Goal: Information Seeking & Learning: Learn about a topic

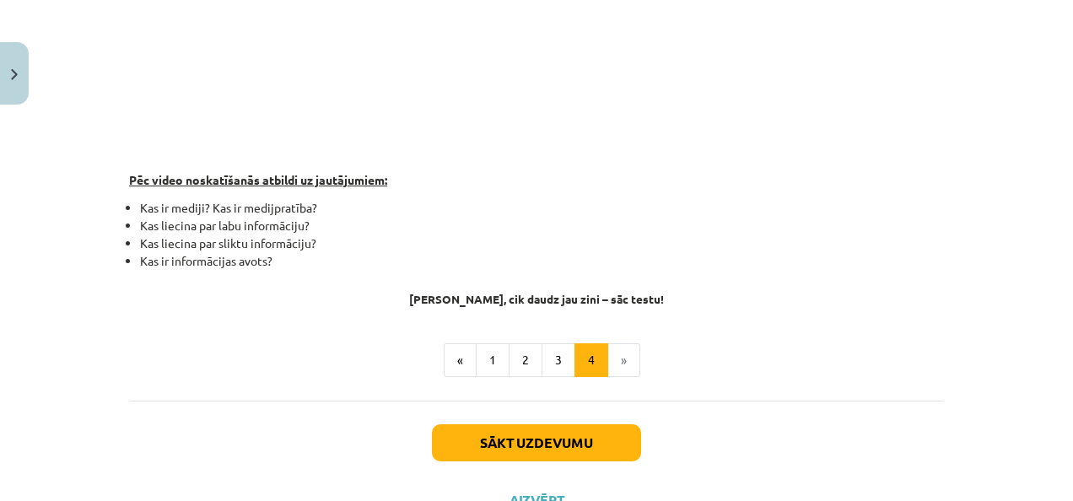
scroll to position [580, 0]
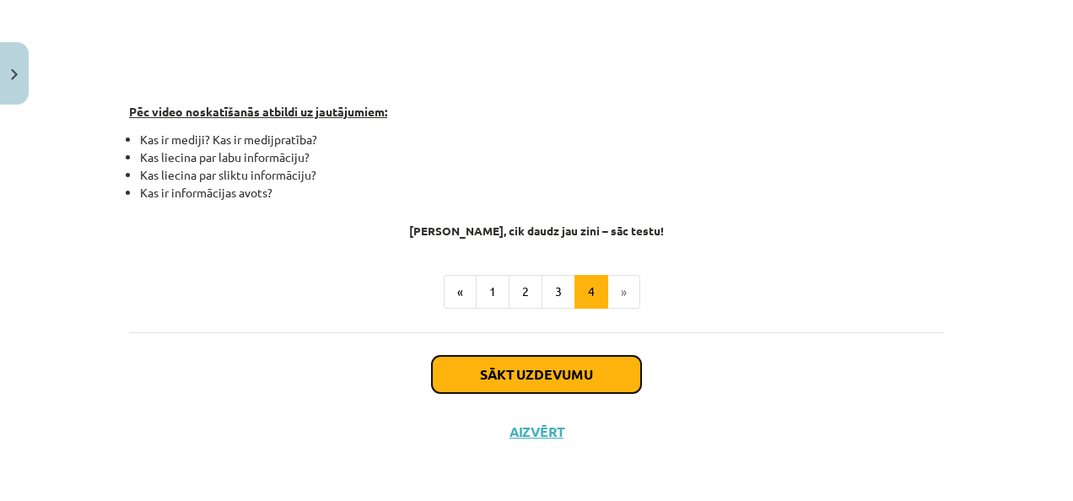
click at [590, 376] on button "Sākt uzdevumu" at bounding box center [536, 374] width 209 height 37
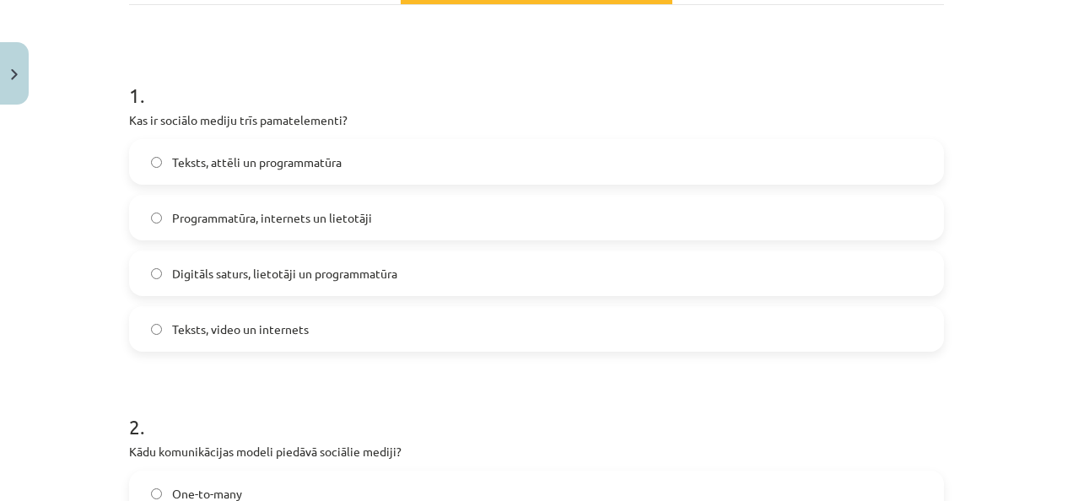
scroll to position [285, 0]
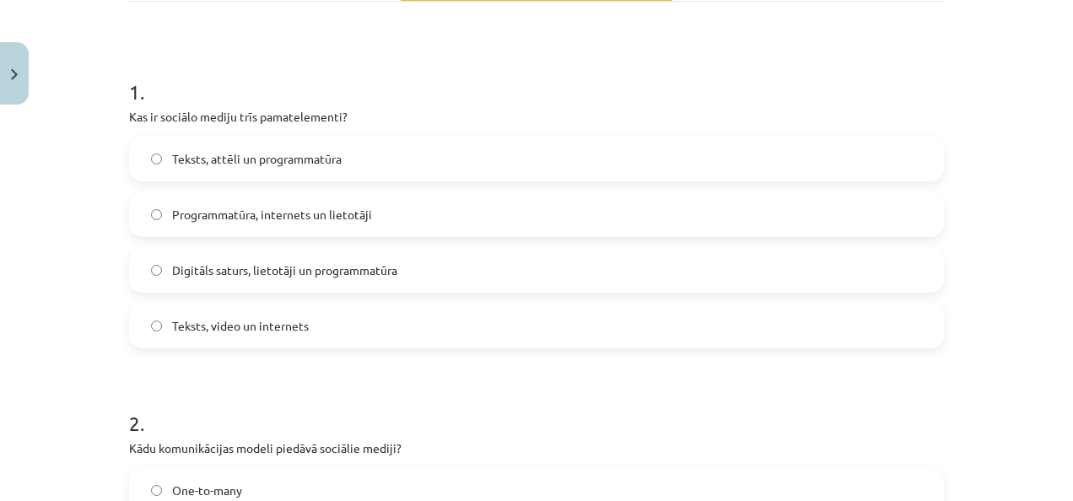
click at [412, 224] on label "Programmatūra, internets un lietotāji" at bounding box center [536, 214] width 811 height 42
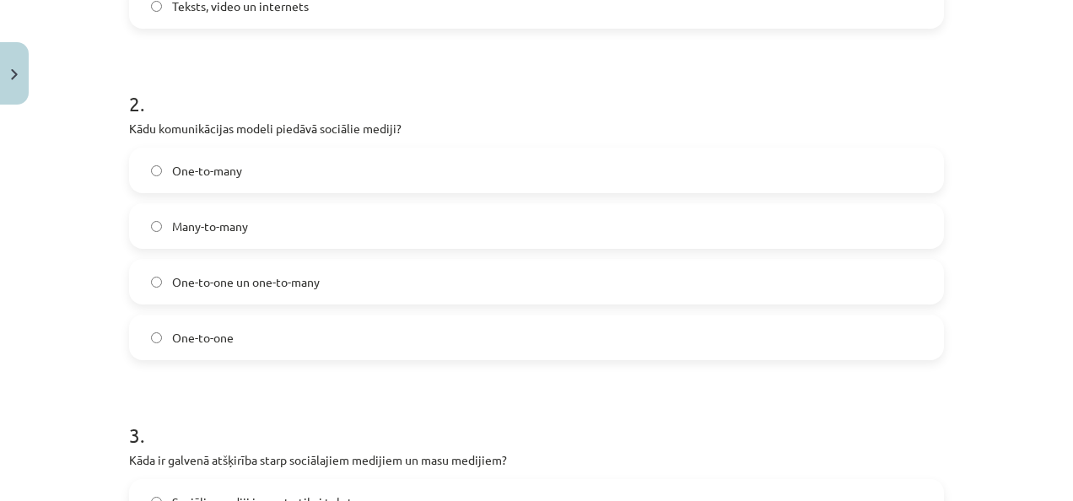
scroll to position [609, 0]
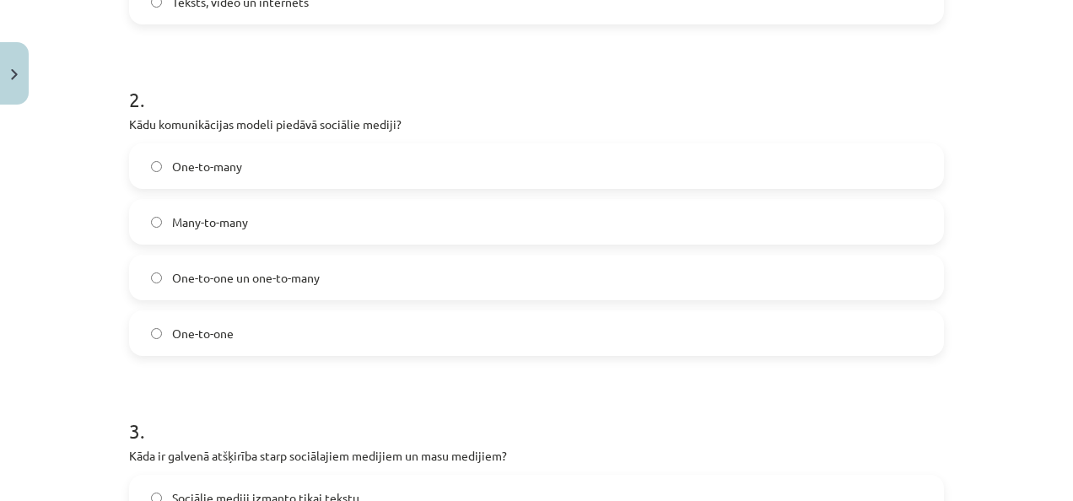
click at [275, 234] on label "Many-to-many" at bounding box center [536, 222] width 811 height 42
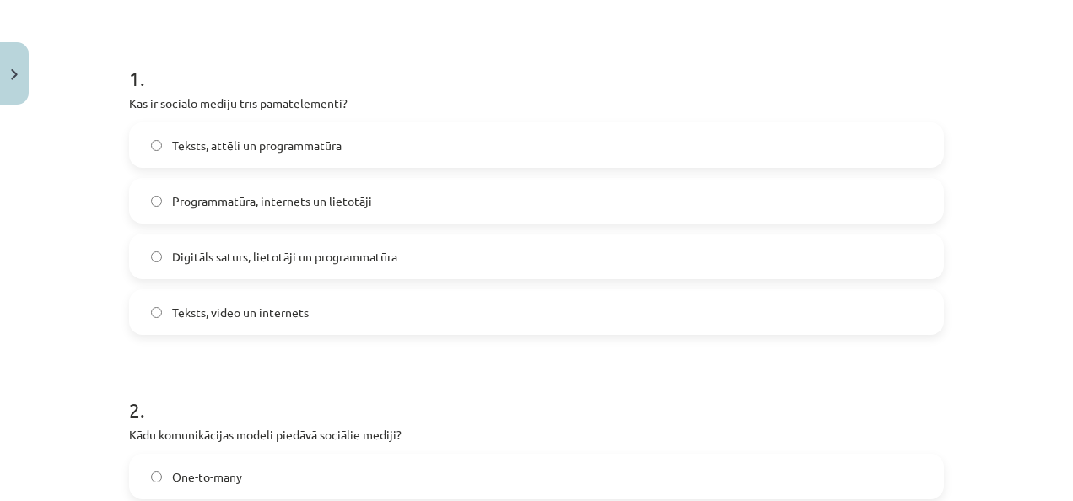
scroll to position [297, 0]
click at [310, 327] on label "Teksts, video un internets" at bounding box center [536, 314] width 811 height 42
click at [310, 261] on span "Digitāls saturs, lietotāji un programmatūra" at bounding box center [284, 259] width 225 height 18
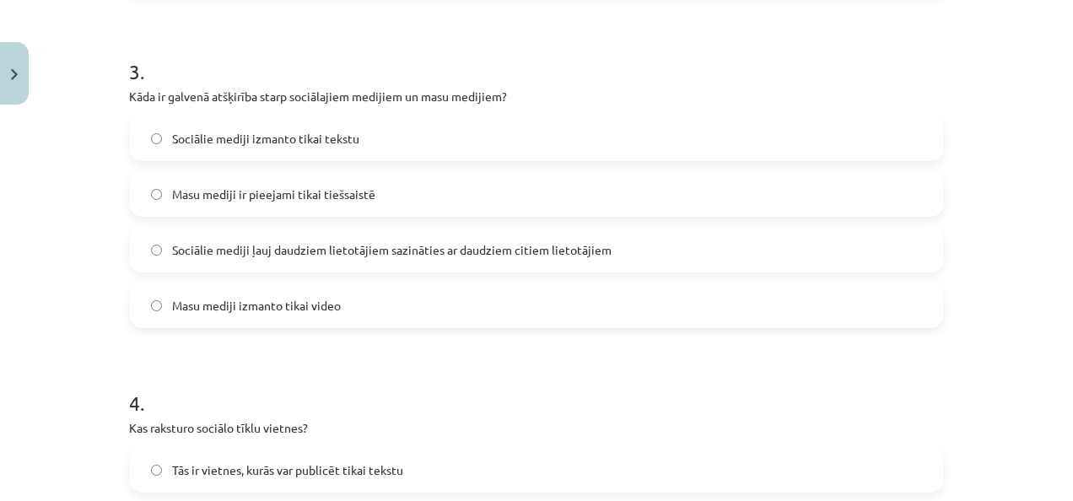
scroll to position [973, 0]
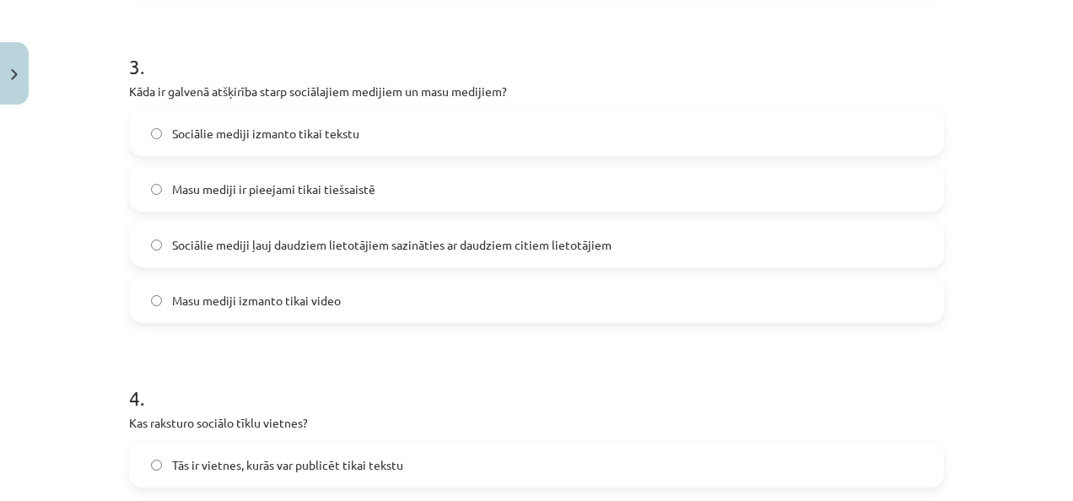
click at [310, 261] on label "Sociālie mediji ļauj daudziem lietotājiem sazināties ar daudziem citiem lietotā…" at bounding box center [536, 245] width 811 height 42
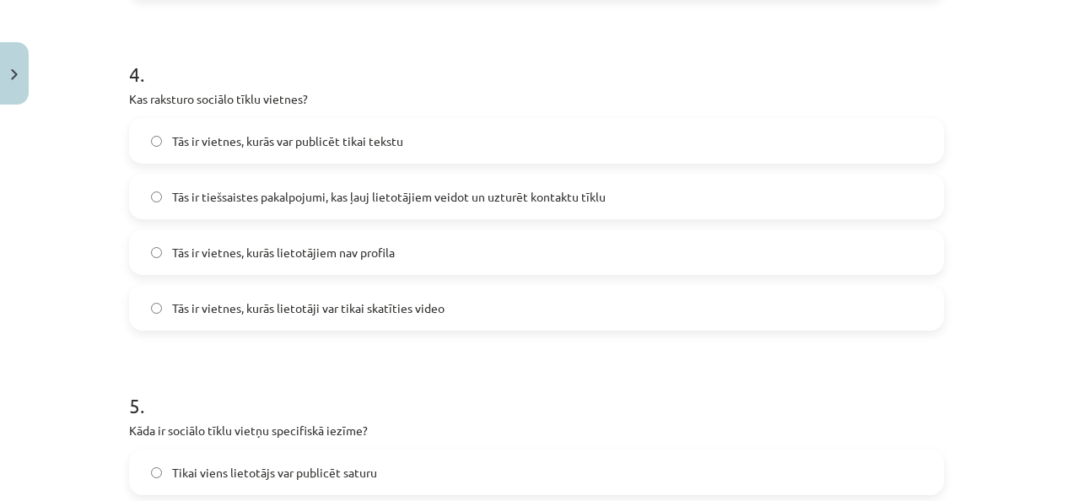
scroll to position [1299, 0]
click at [263, 175] on label "Tās ir tiešsaistes pakalpojumi, kas ļauj lietotājiem veidot un uzturēt kontaktu…" at bounding box center [536, 195] width 811 height 42
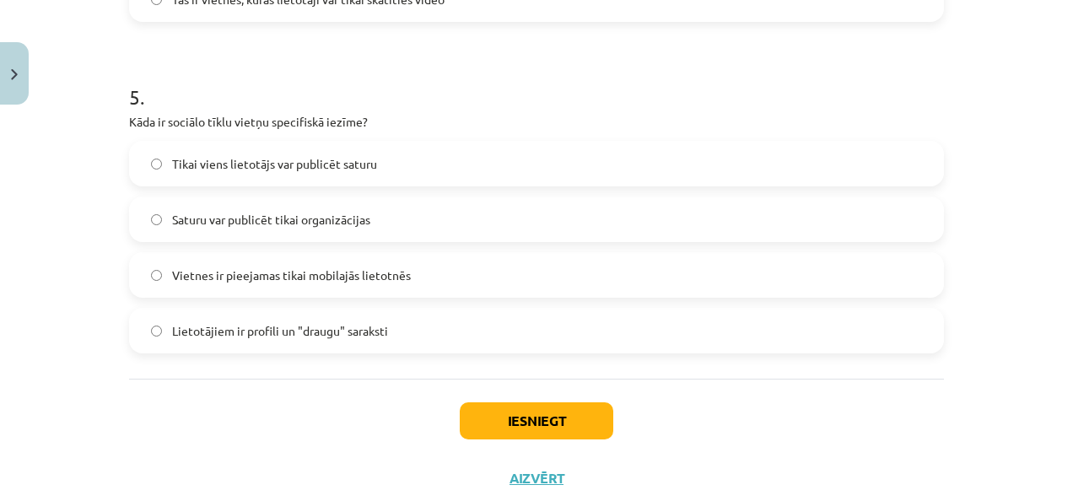
scroll to position [1609, 0]
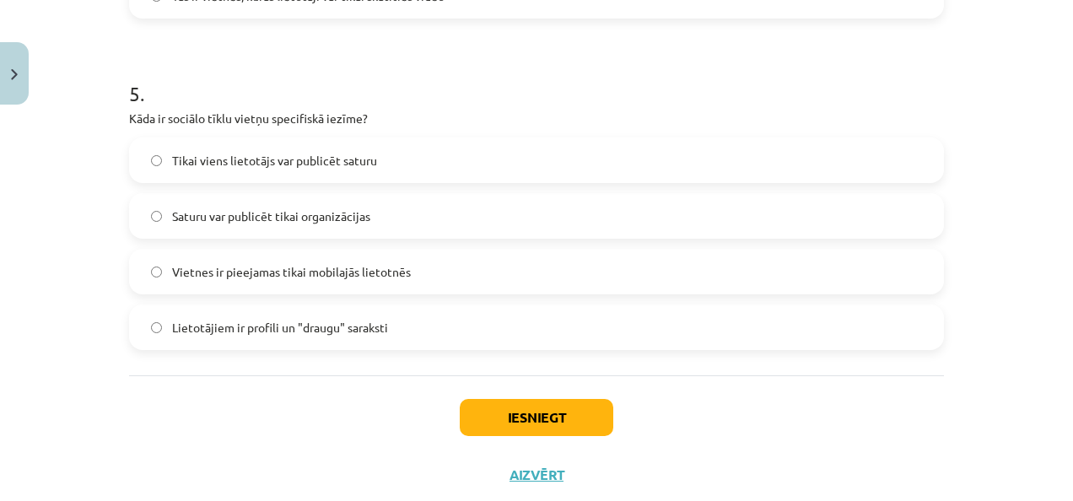
click at [285, 233] on label "Saturu var publicēt tikai organizācijas" at bounding box center [536, 216] width 811 height 42
click at [294, 339] on label "Lietotājiem ir profili un "draugu" saraksti" at bounding box center [536, 327] width 811 height 42
click at [524, 429] on button "Iesniegt" at bounding box center [537, 417] width 154 height 37
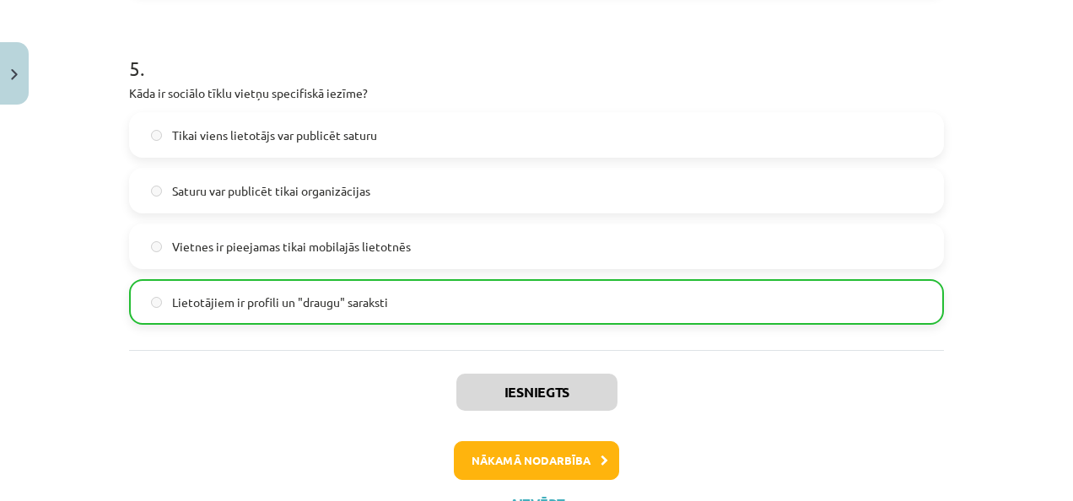
scroll to position [1705, 0]
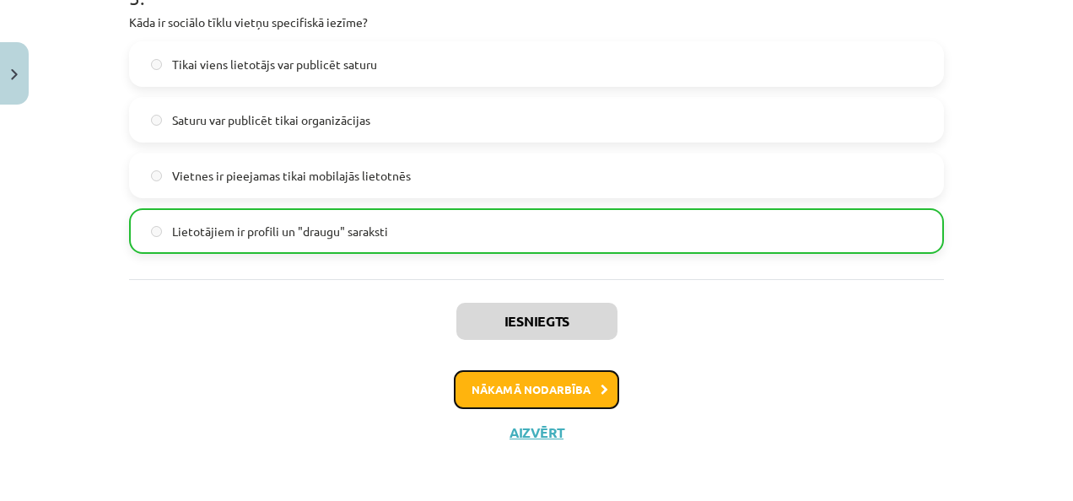
click at [542, 382] on button "Nākamā nodarbība" at bounding box center [536, 389] width 165 height 39
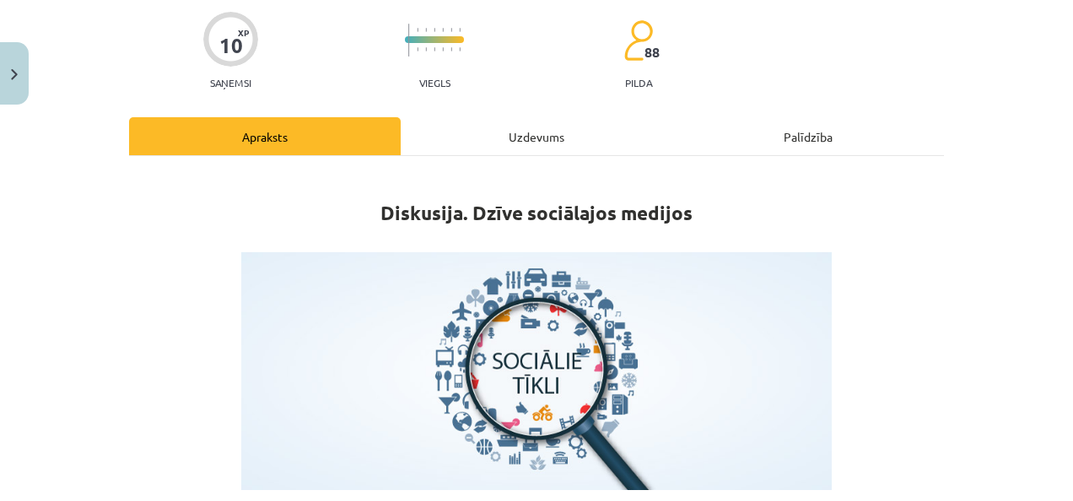
scroll to position [66, 0]
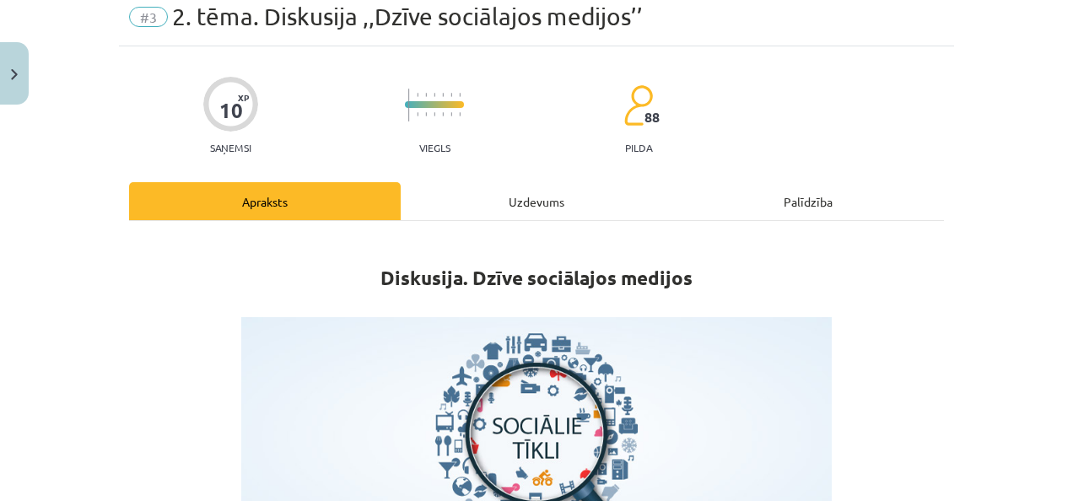
click at [508, 199] on div "Uzdevums" at bounding box center [537, 201] width 272 height 38
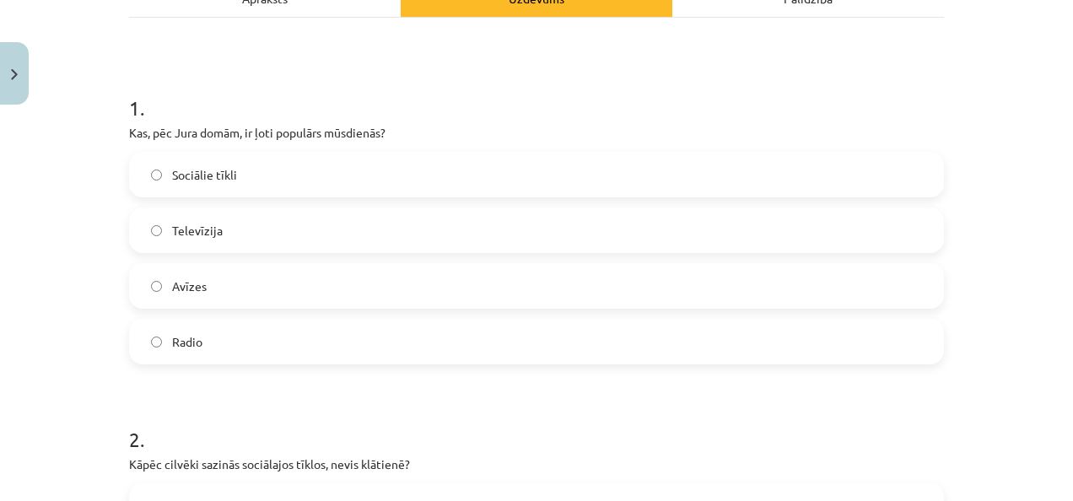
scroll to position [270, 0]
click at [283, 181] on label "Sociālie tīkli" at bounding box center [536, 174] width 811 height 42
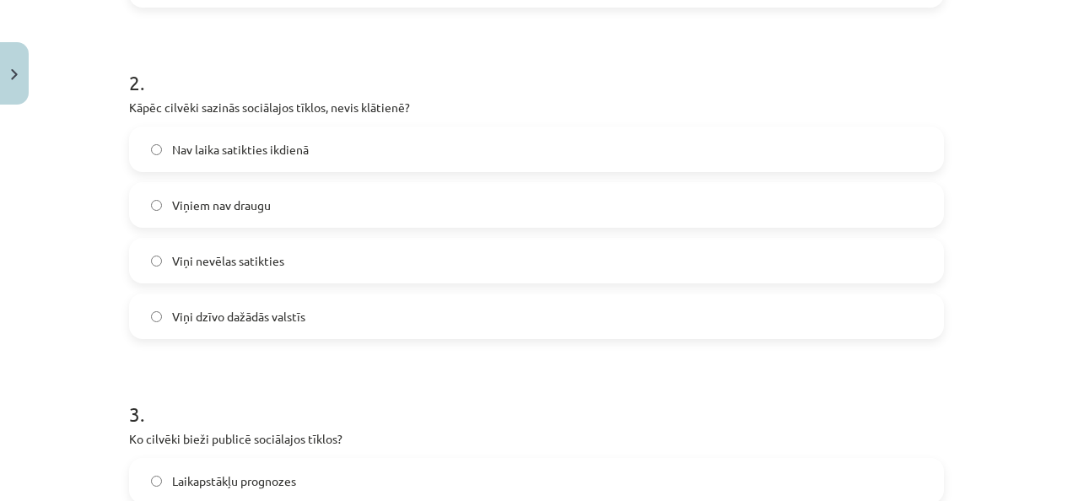
scroll to position [639, 0]
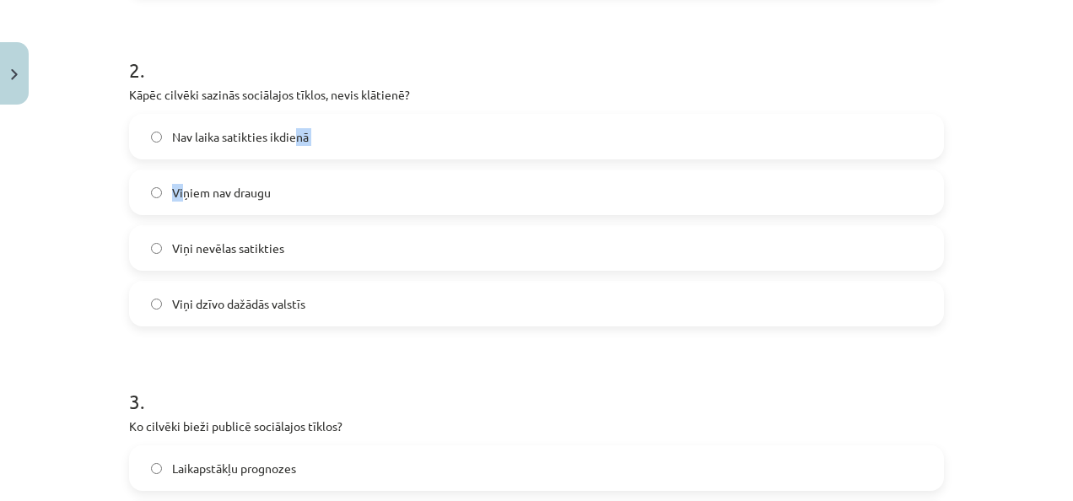
drag, startPoint x: 177, startPoint y: 190, endPoint x: 290, endPoint y: 117, distance: 134.3
click at [290, 117] on div "Nav laika satikties ikdienā Viņiem nav draugu Viņi nevēlas satikties Viņi dzīvo…" at bounding box center [536, 220] width 815 height 213
click at [290, 117] on label "Nav laika satikties ikdienā" at bounding box center [536, 137] width 811 height 42
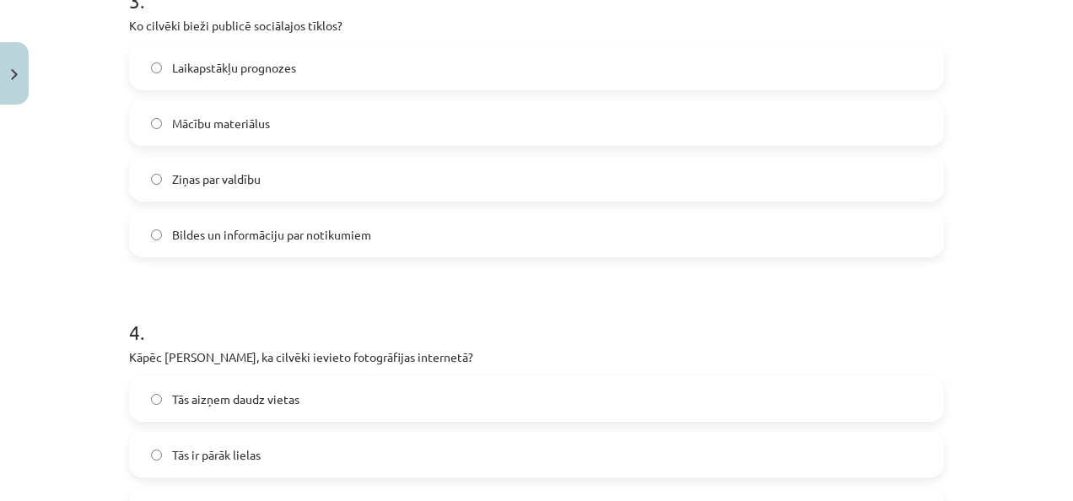
scroll to position [1061, 0]
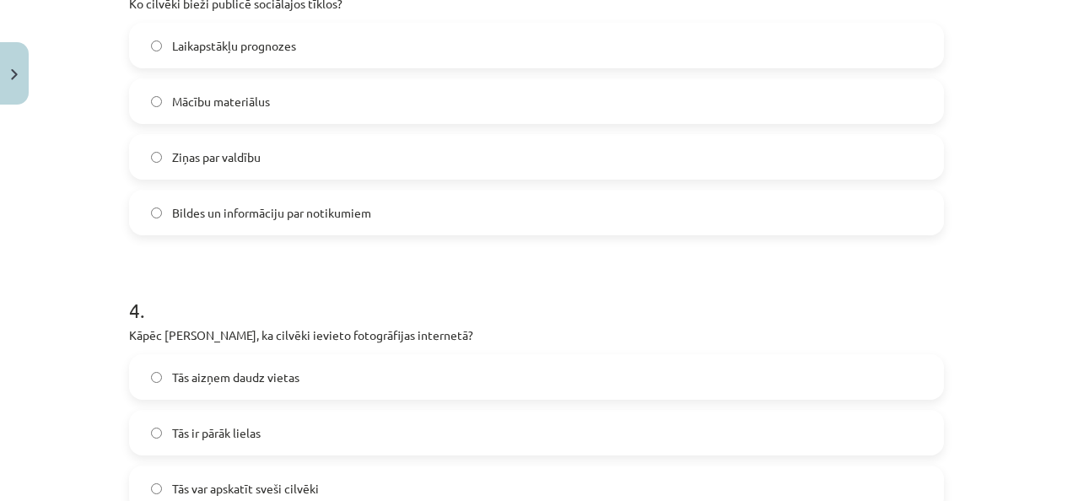
click at [279, 220] on span "Bildes un informāciju par notikumiem" at bounding box center [271, 213] width 199 height 18
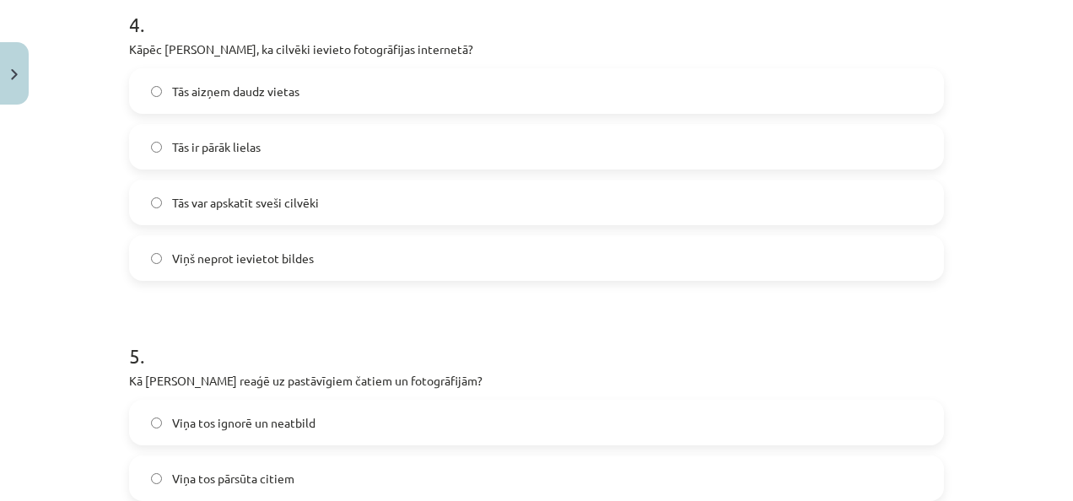
scroll to position [1350, 0]
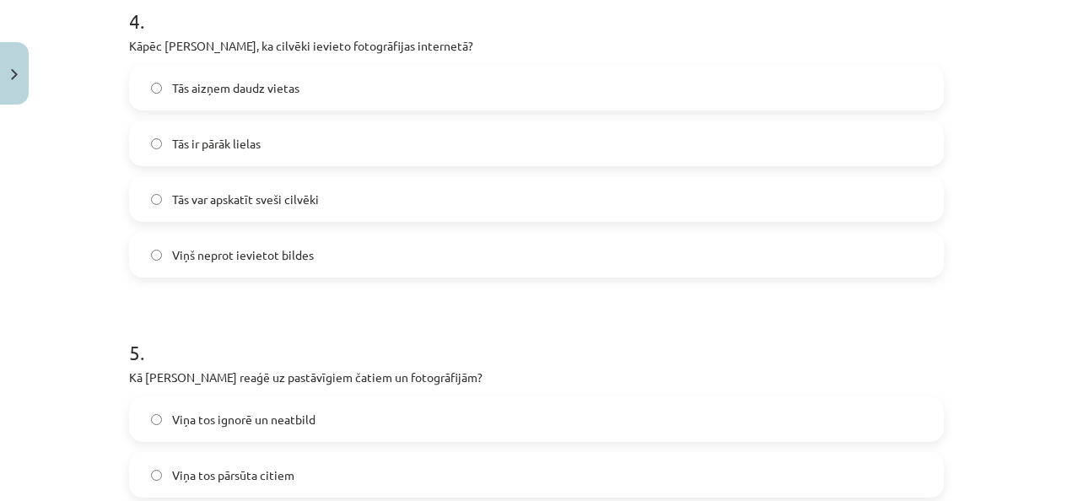
click at [277, 206] on span "Tās var apskatīt sveši cilvēki" at bounding box center [245, 200] width 147 height 18
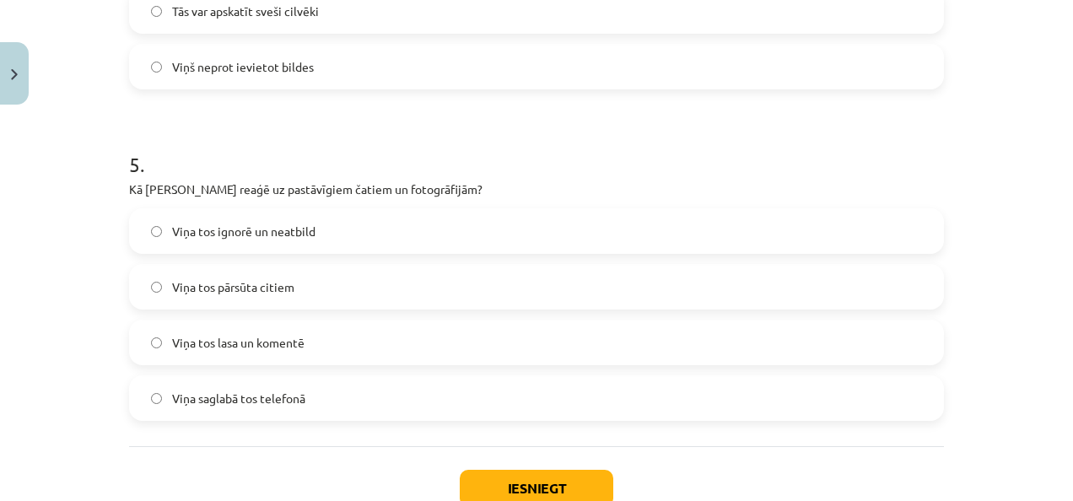
scroll to position [1545, 0]
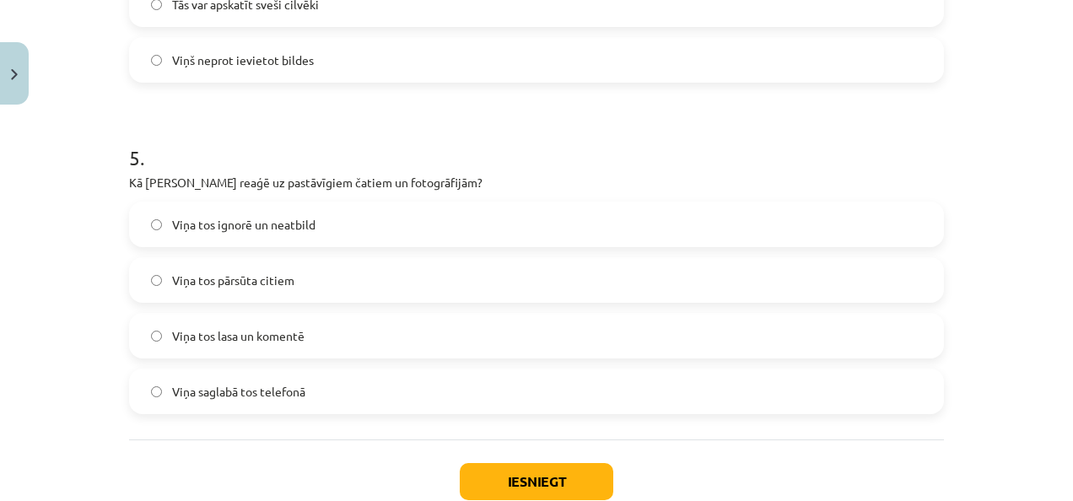
click at [307, 342] on label "Viņa tos lasa un komentē" at bounding box center [536, 336] width 811 height 42
click at [532, 472] on button "Iesniegt" at bounding box center [537, 481] width 154 height 37
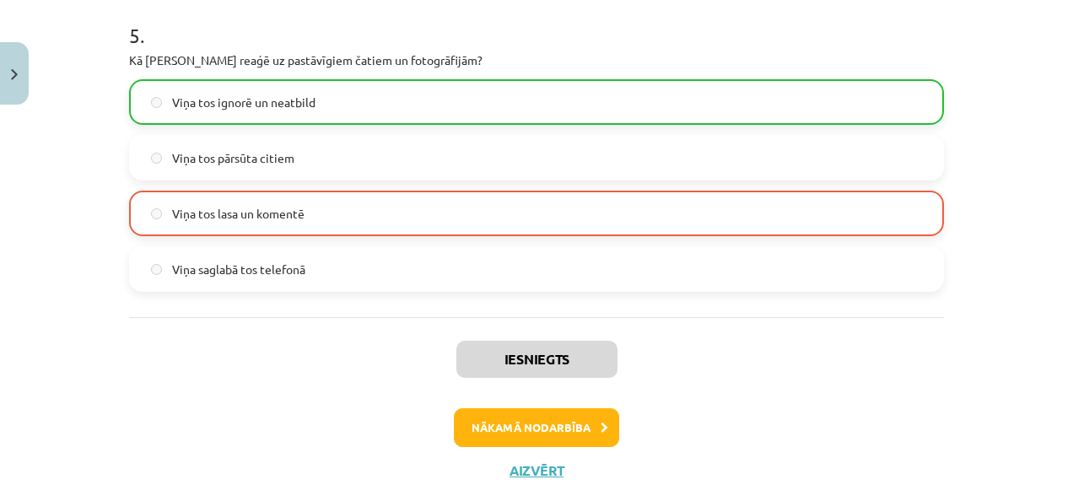
scroll to position [1705, 0]
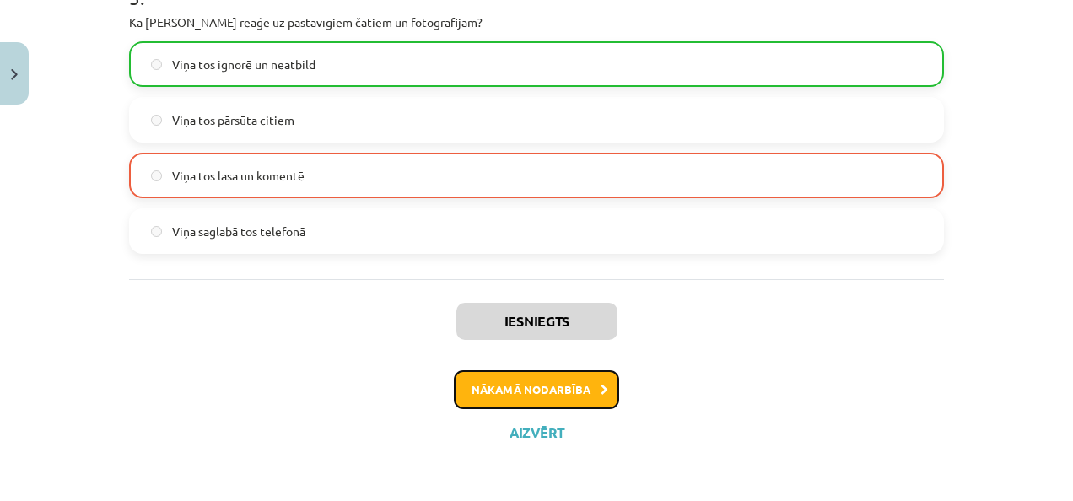
click at [590, 386] on button "Nākamā nodarbība" at bounding box center [536, 389] width 165 height 39
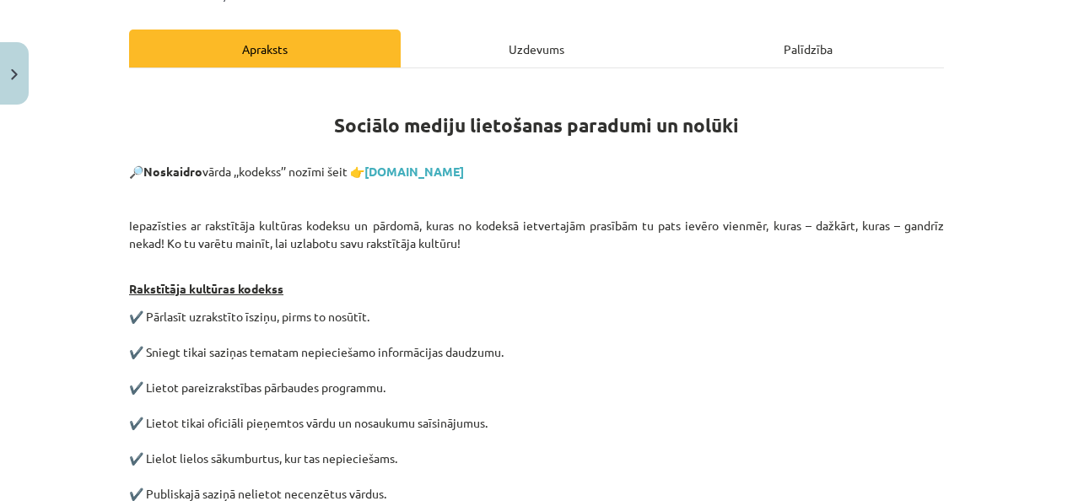
scroll to position [220, 0]
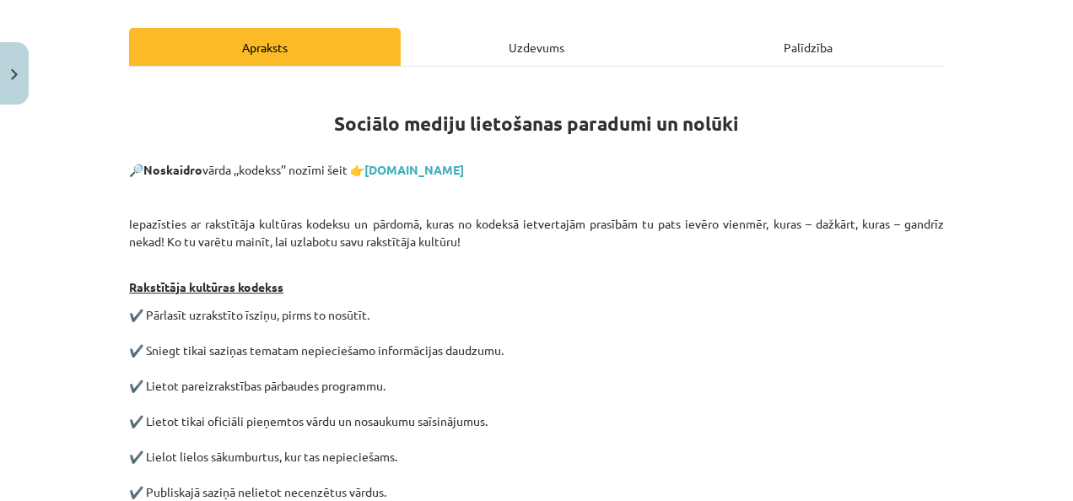
click at [565, 57] on div "Uzdevums" at bounding box center [537, 47] width 272 height 38
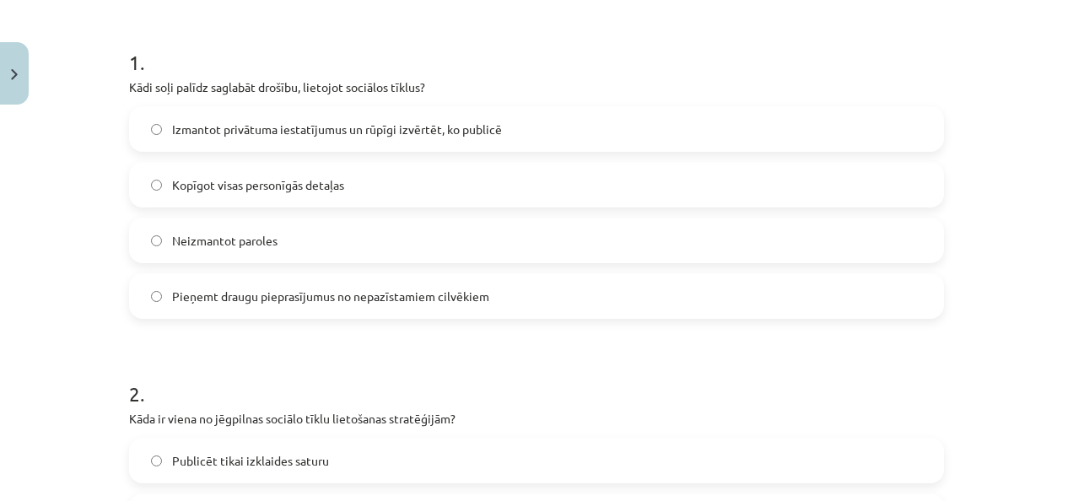
scroll to position [314, 0]
click at [447, 137] on span "Izmantot privātuma iestatījumus un rūpīgi izvērtēt, ko publicē" at bounding box center [337, 130] width 330 height 18
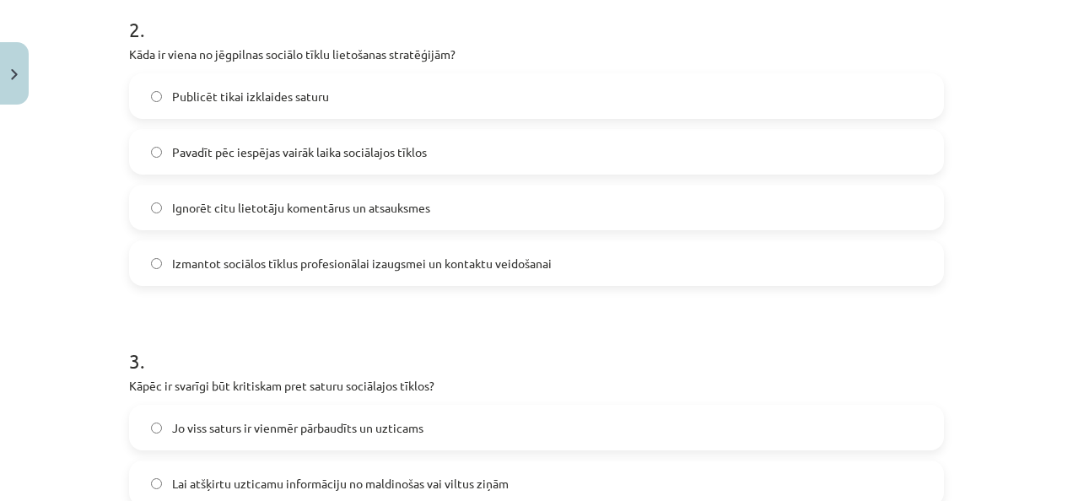
scroll to position [709, 0]
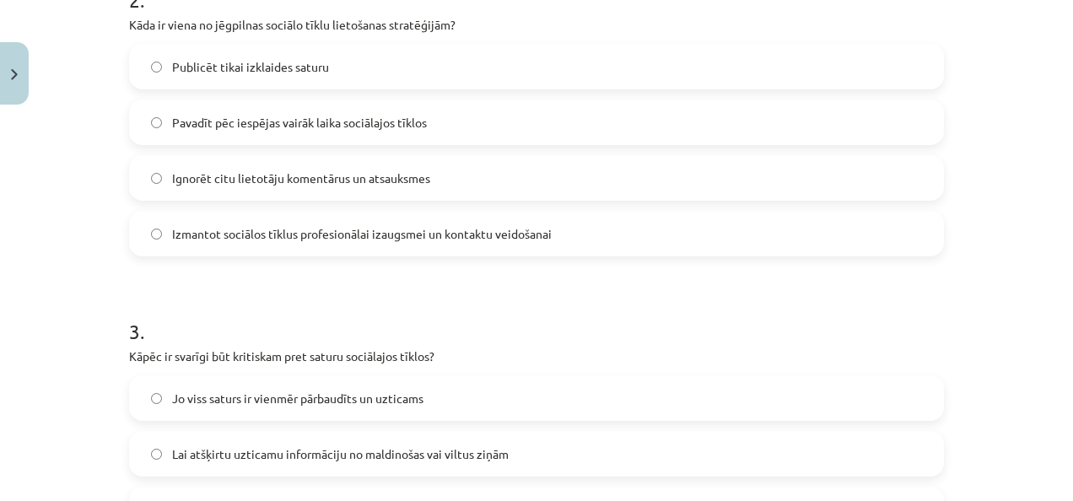
click at [371, 248] on label "Izmantot sociālos tīklus profesionālai izaugsmei un kontaktu veidošanai" at bounding box center [536, 234] width 811 height 42
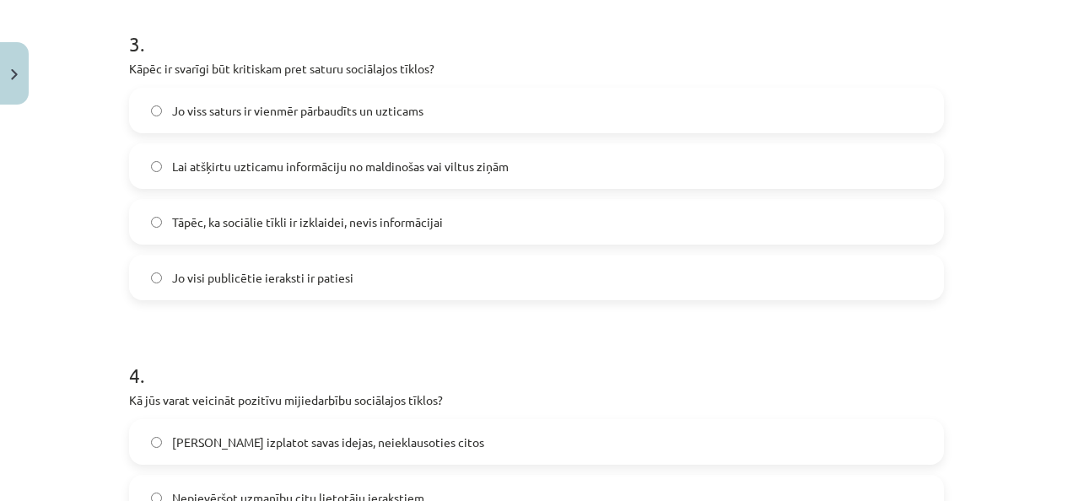
scroll to position [997, 0]
click at [333, 171] on span "Lai atšķirtu uzticamu informāciju no maldinošas vai viltus ziņām" at bounding box center [340, 166] width 337 height 18
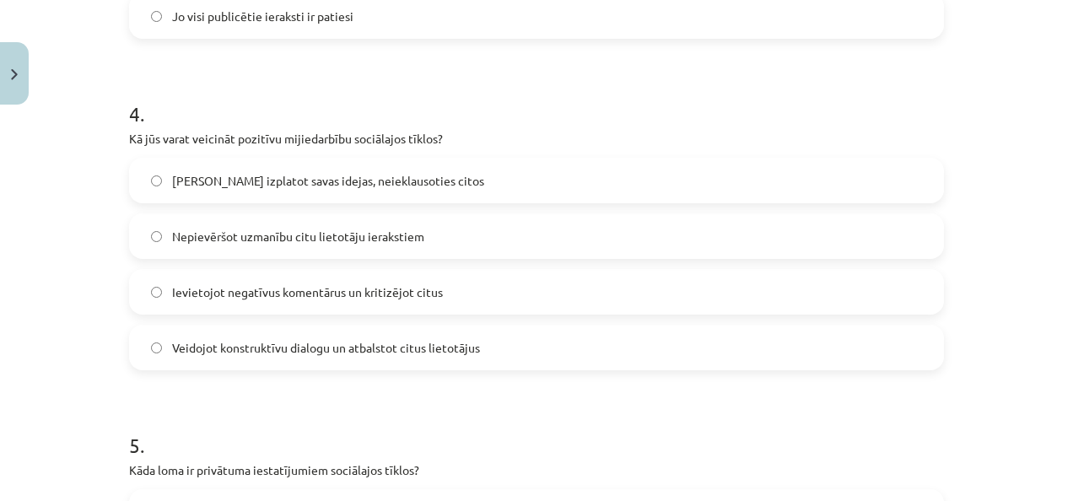
scroll to position [1298, 0]
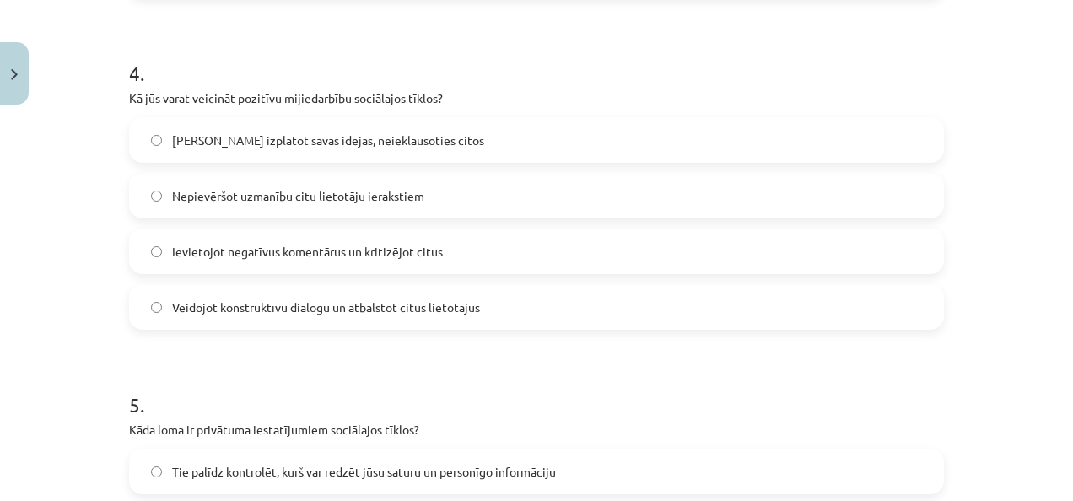
click at [326, 156] on label "[PERSON_NAME] izplatot savas idejas, neieklausoties citos" at bounding box center [536, 140] width 811 height 42
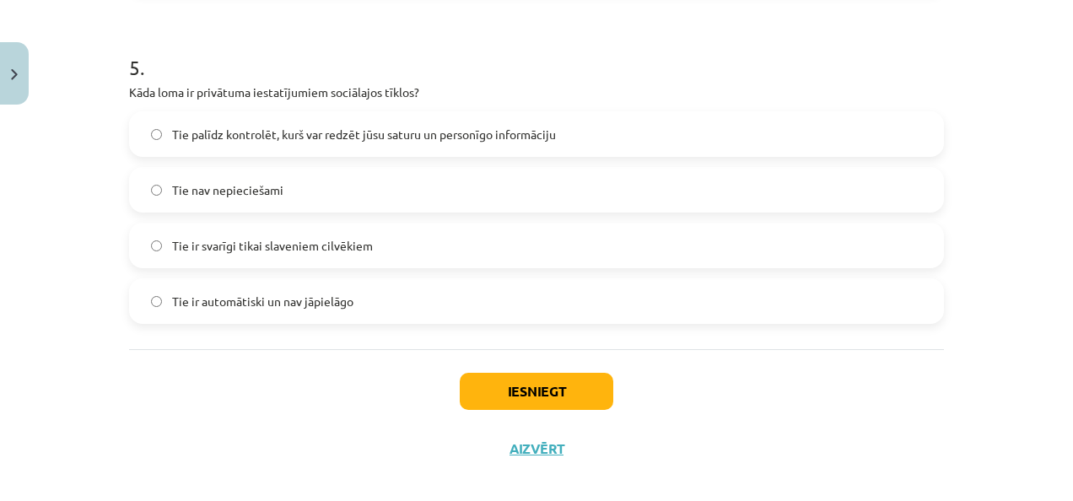
scroll to position [1637, 0]
click at [326, 149] on label "Tie palīdz kontrolēt, kurš var redzēt jūsu saturu un personīgo informāciju" at bounding box center [536, 132] width 811 height 42
click at [498, 378] on button "Iesniegt" at bounding box center [537, 389] width 154 height 37
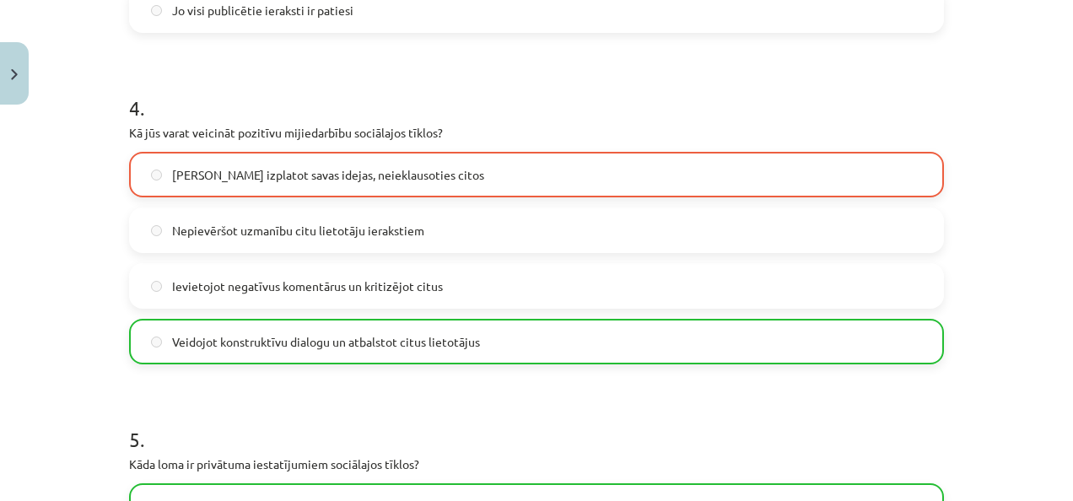
scroll to position [1705, 0]
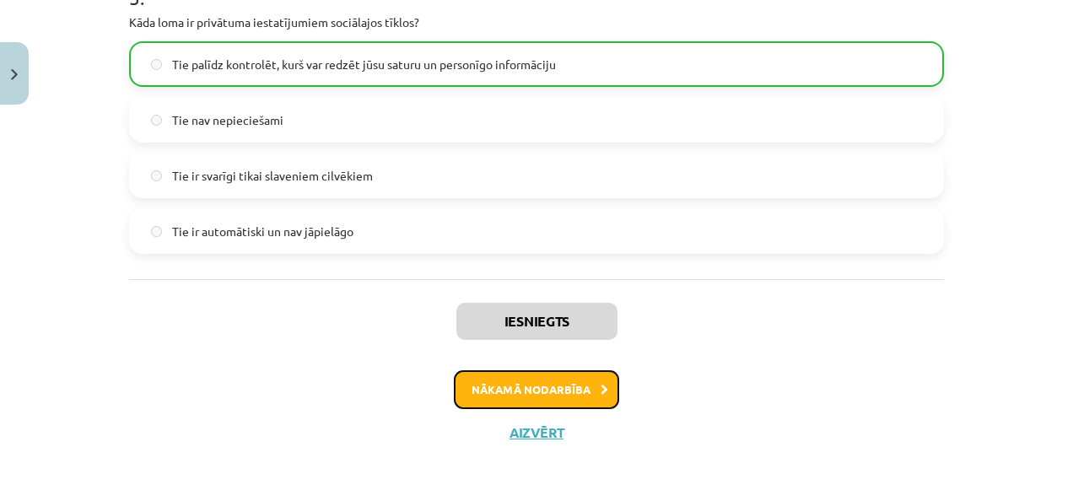
click at [498, 385] on button "Nākamā nodarbība" at bounding box center [536, 389] width 165 height 39
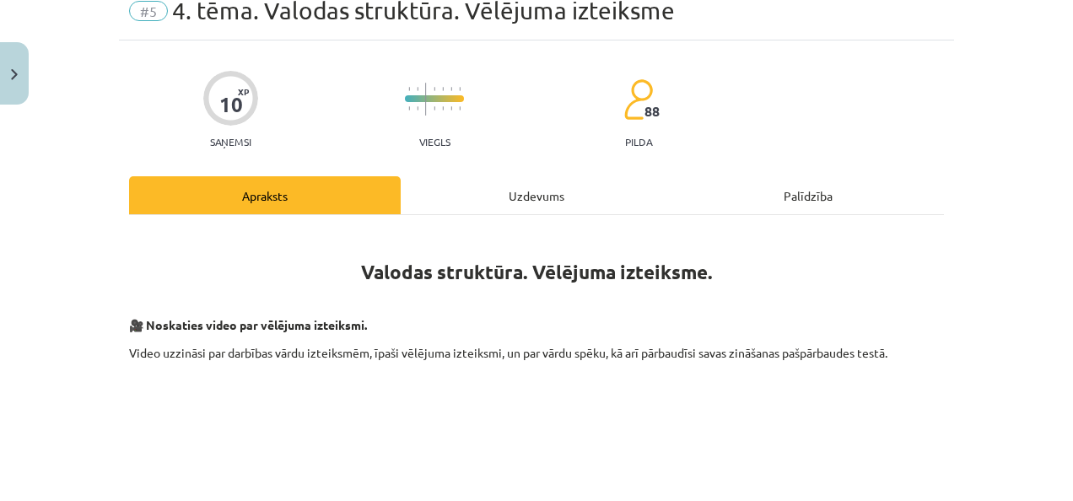
scroll to position [73, 0]
click at [526, 196] on div "Uzdevums" at bounding box center [537, 194] width 272 height 38
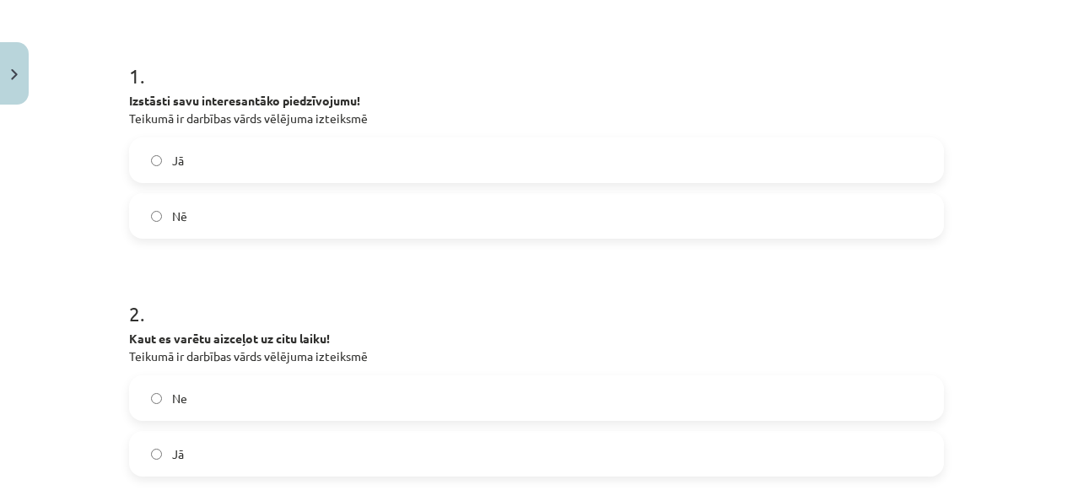
scroll to position [304, 0]
click at [424, 154] on label "Jā" at bounding box center [536, 158] width 811 height 42
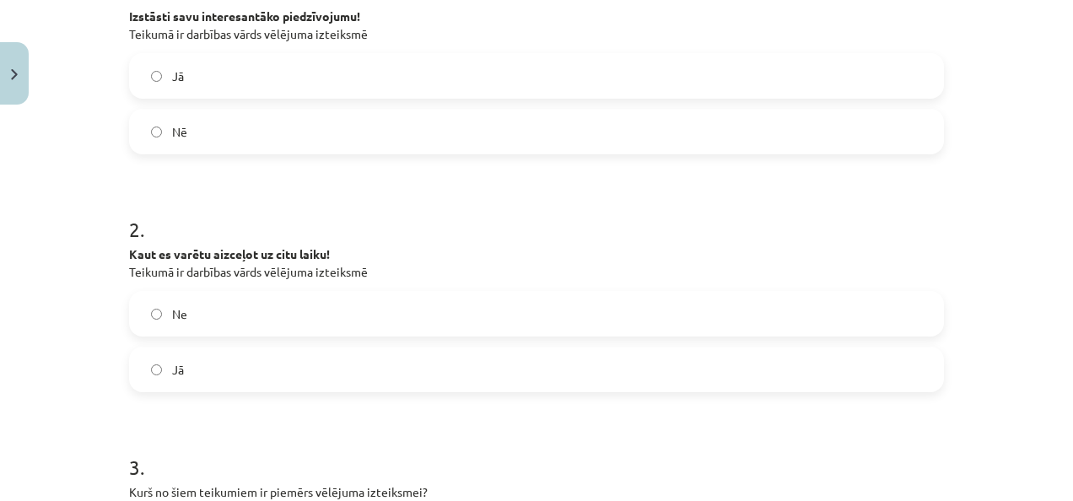
scroll to position [386, 0]
click at [343, 127] on label "Nē" at bounding box center [536, 131] width 811 height 42
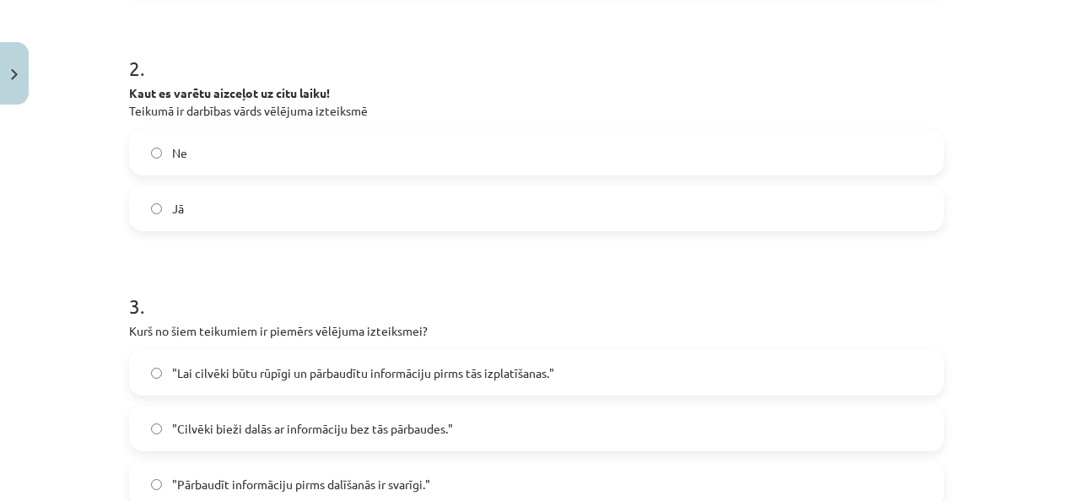
click at [261, 192] on label "Jā" at bounding box center [536, 208] width 811 height 42
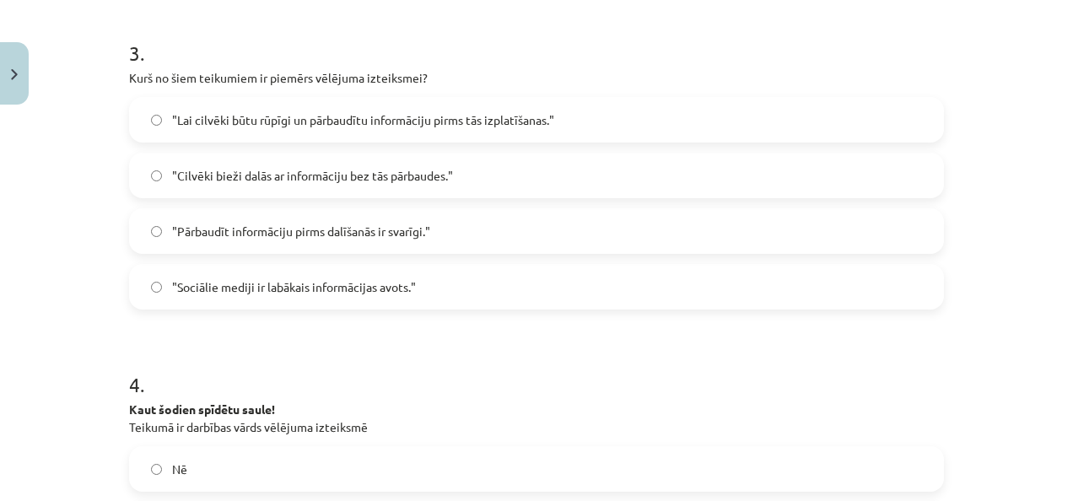
scroll to position [803, 0]
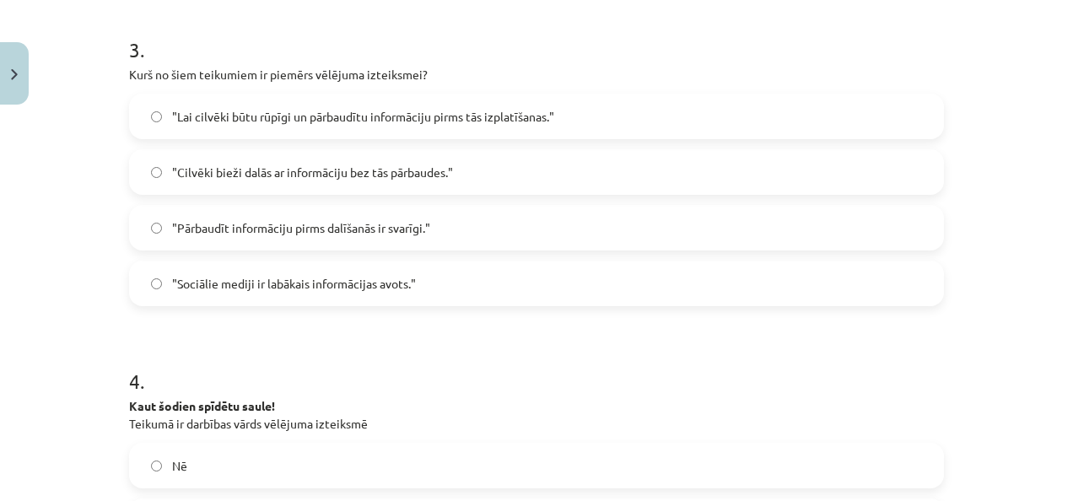
click at [211, 110] on span ""Lai cilvēki būtu rūpīgi un pārbaudītu informāciju pirms tās izplatīšanas."" at bounding box center [363, 117] width 382 height 18
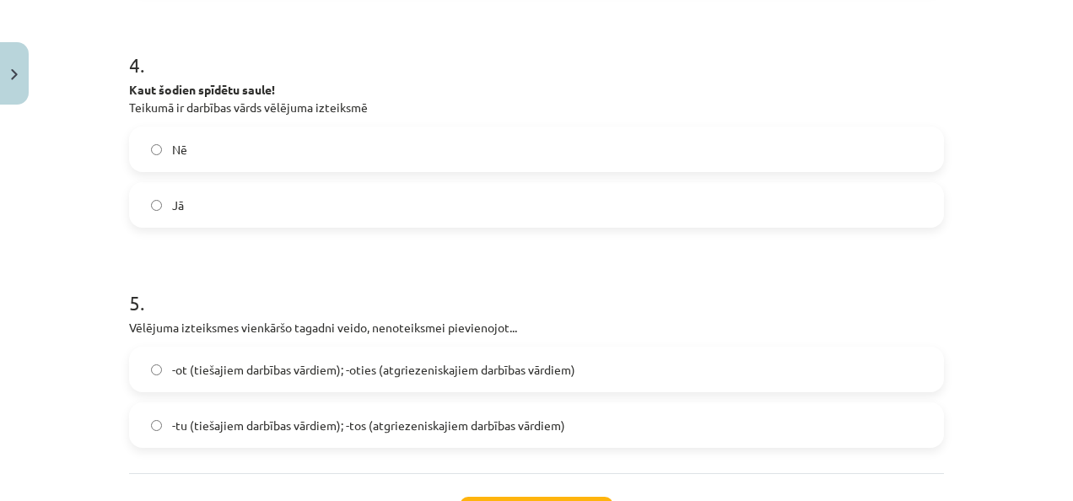
scroll to position [1118, 0]
click at [213, 198] on label "Jā" at bounding box center [536, 206] width 811 height 42
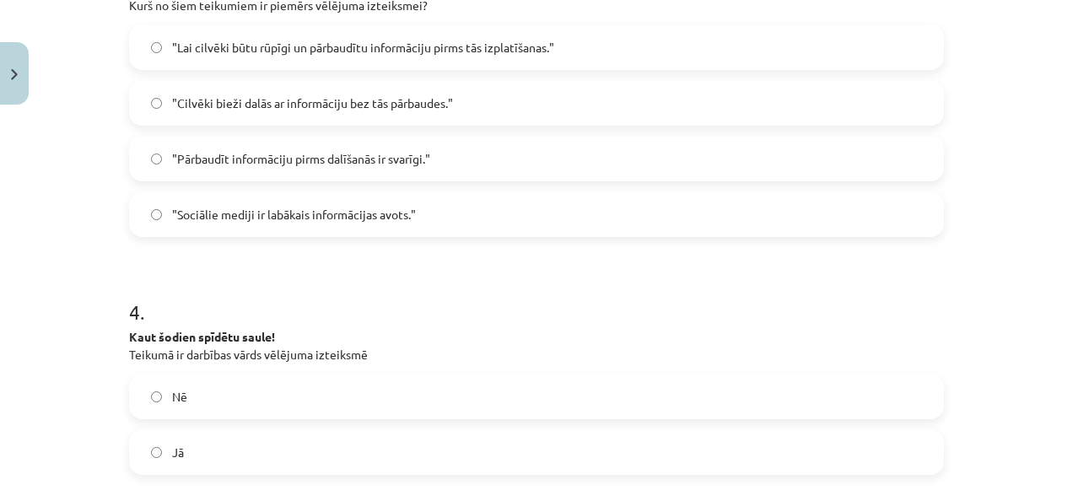
scroll to position [1261, 0]
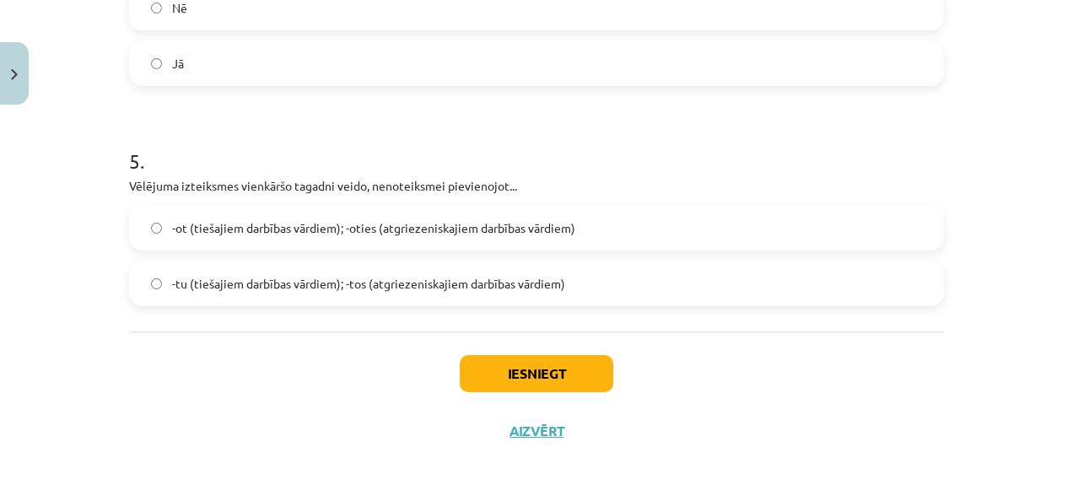
click at [149, 205] on div "-ot (tiešajiem darbības vārdiem); -oties (atgriezeniskajiem darbības vārdiem)" at bounding box center [536, 228] width 815 height 46
click at [155, 222] on label "-ot (tiešajiem darbības vārdiem); -oties (atgriezeniskajiem darbības vārdiem)" at bounding box center [536, 228] width 811 height 42
click at [159, 286] on label "-tu (tiešajiem darbības vārdiem); -tos (atgriezeniskajiem darbības vārdiem)" at bounding box center [536, 283] width 811 height 42
click at [504, 374] on button "Iesniegt" at bounding box center [537, 373] width 154 height 37
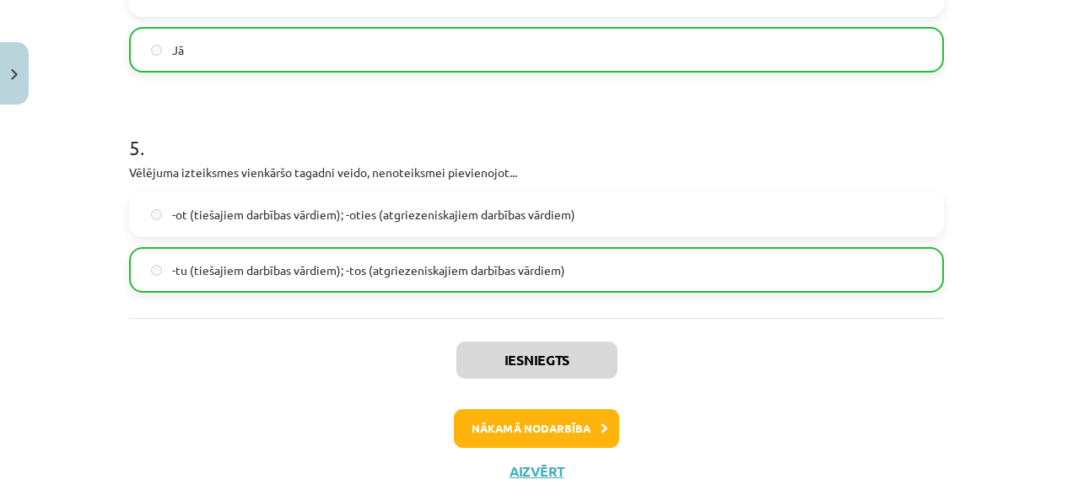
scroll to position [1314, 0]
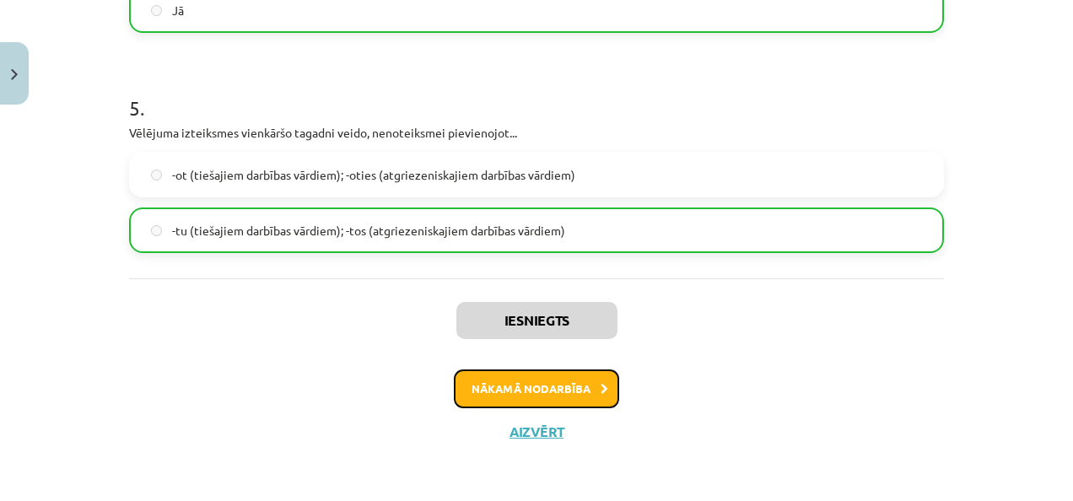
click at [525, 383] on button "Nākamā nodarbība" at bounding box center [536, 388] width 165 height 39
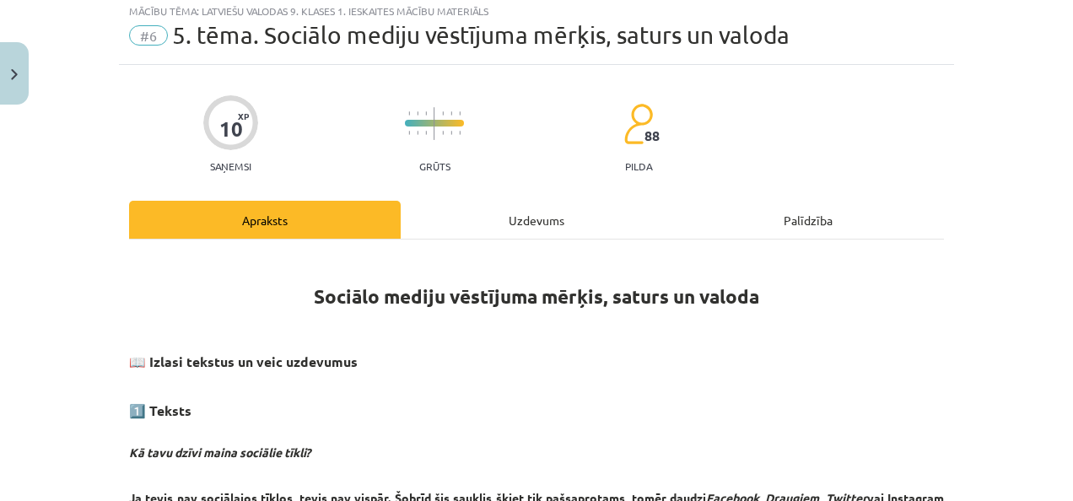
scroll to position [42, 0]
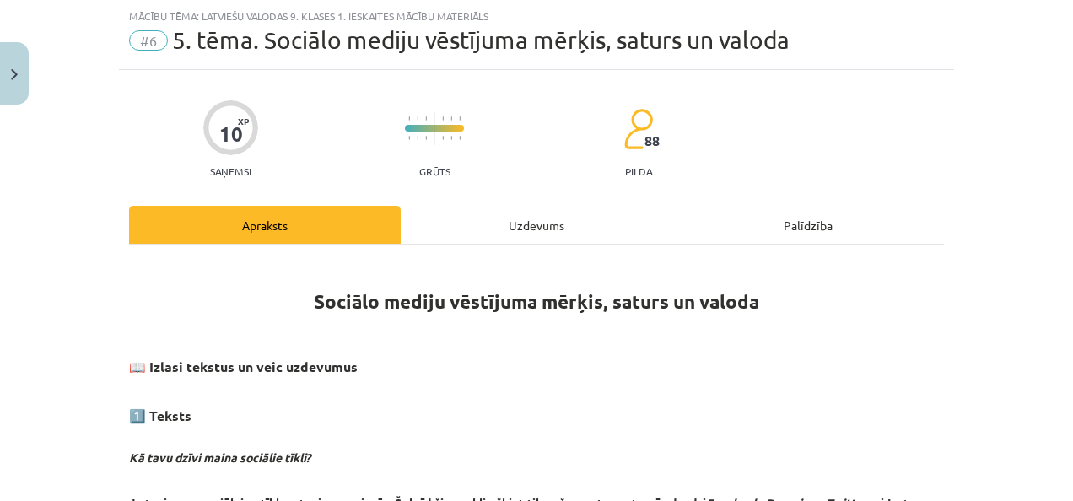
click at [545, 224] on div "Uzdevums" at bounding box center [537, 225] width 272 height 38
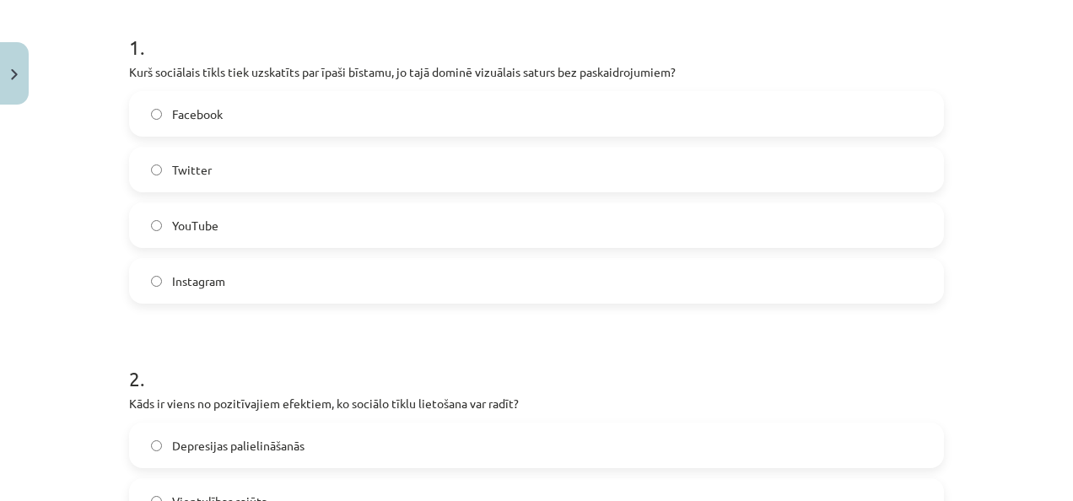
scroll to position [331, 0]
click at [375, 159] on label "Twitter" at bounding box center [536, 168] width 811 height 42
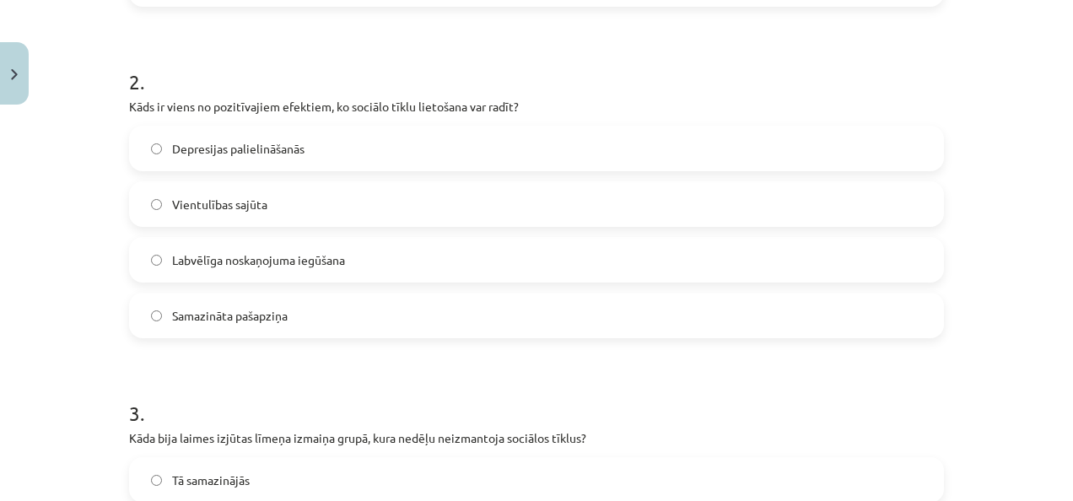
scroll to position [627, 0]
click at [273, 259] on span "Labvēlīga noskaņojuma iegūšana" at bounding box center [258, 260] width 173 height 18
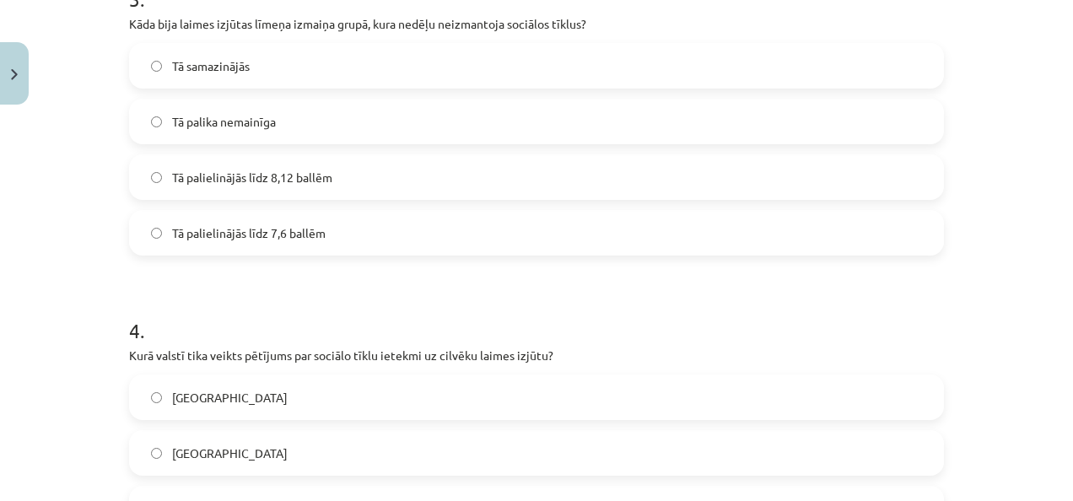
scroll to position [1042, 0]
click at [143, 177] on label "Tā palielinājās līdz 8,12 ballēm" at bounding box center [536, 176] width 811 height 42
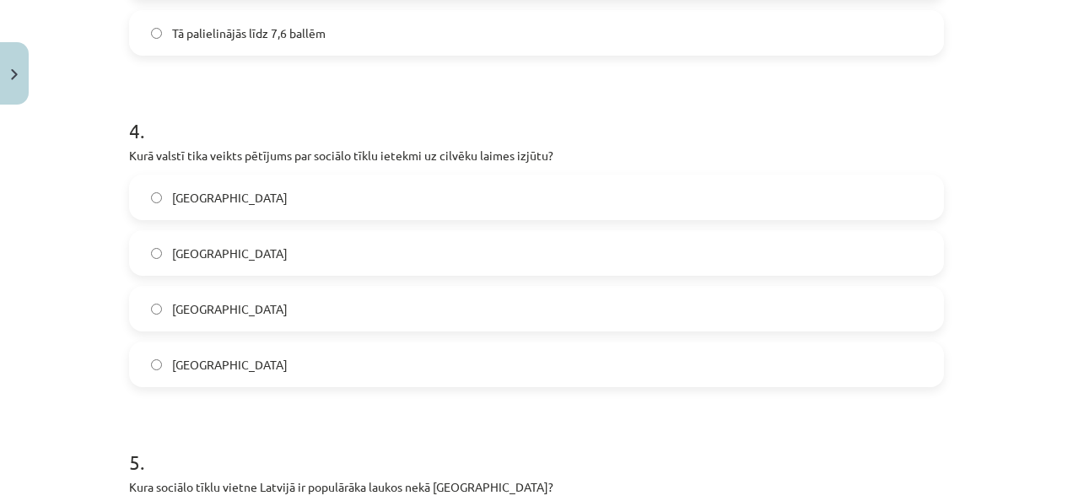
scroll to position [1242, 0]
click at [270, 224] on div "Latvijā [GEOGRAPHIC_DATA] [GEOGRAPHIC_DATA] [GEOGRAPHIC_DATA]" at bounding box center [536, 280] width 815 height 213
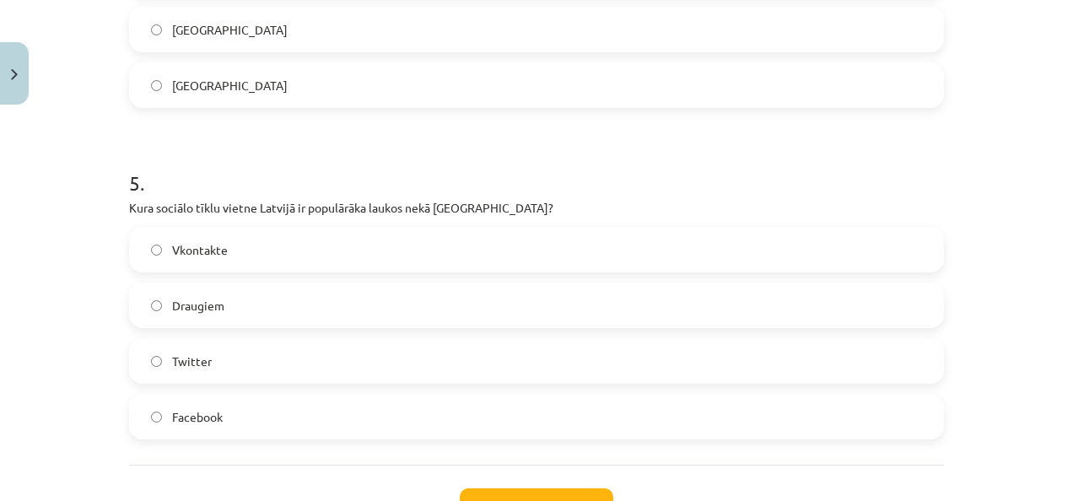
scroll to position [1521, 0]
click at [198, 303] on span "Draugiem" at bounding box center [198, 305] width 52 height 18
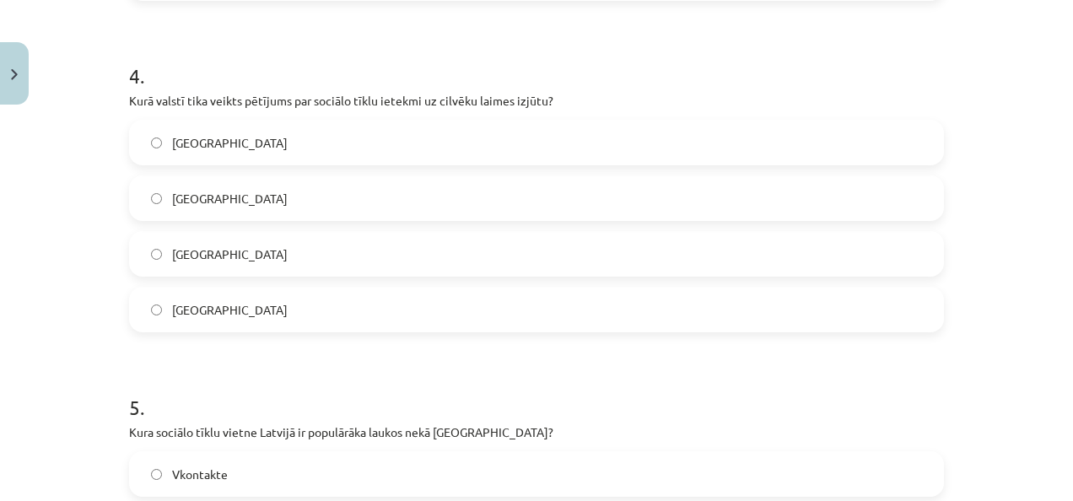
scroll to position [1295, 0]
click at [265, 160] on label "[GEOGRAPHIC_DATA]" at bounding box center [536, 143] width 811 height 42
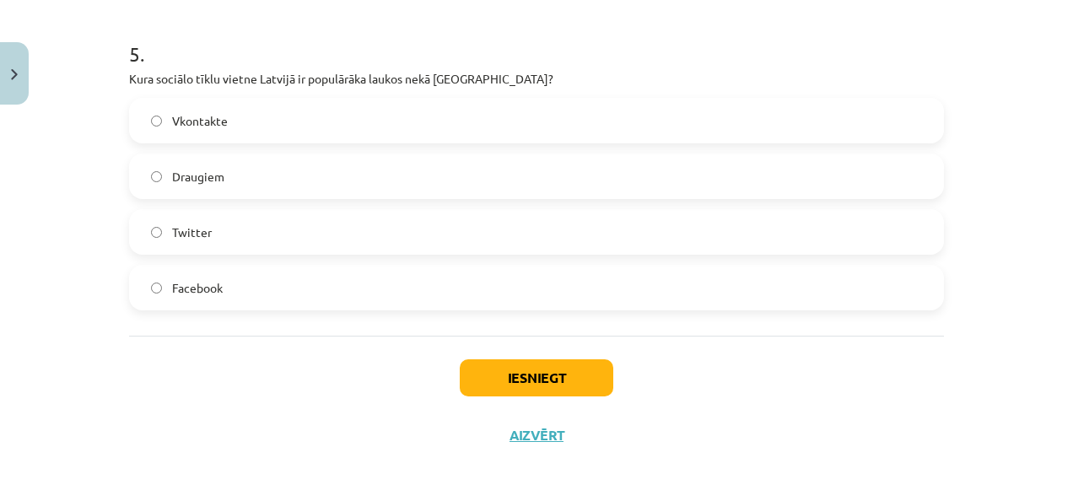
scroll to position [1653, 0]
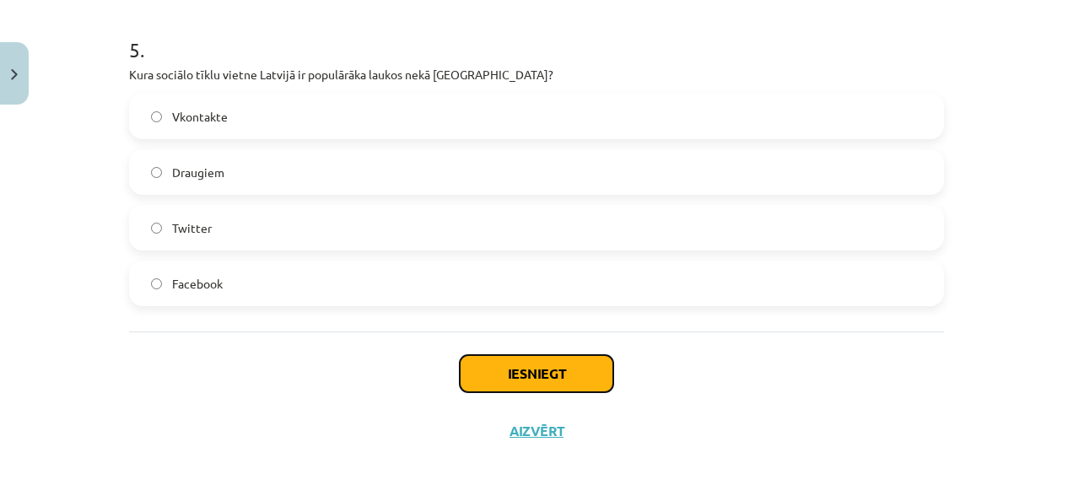
click at [569, 375] on button "Iesniegt" at bounding box center [537, 373] width 154 height 37
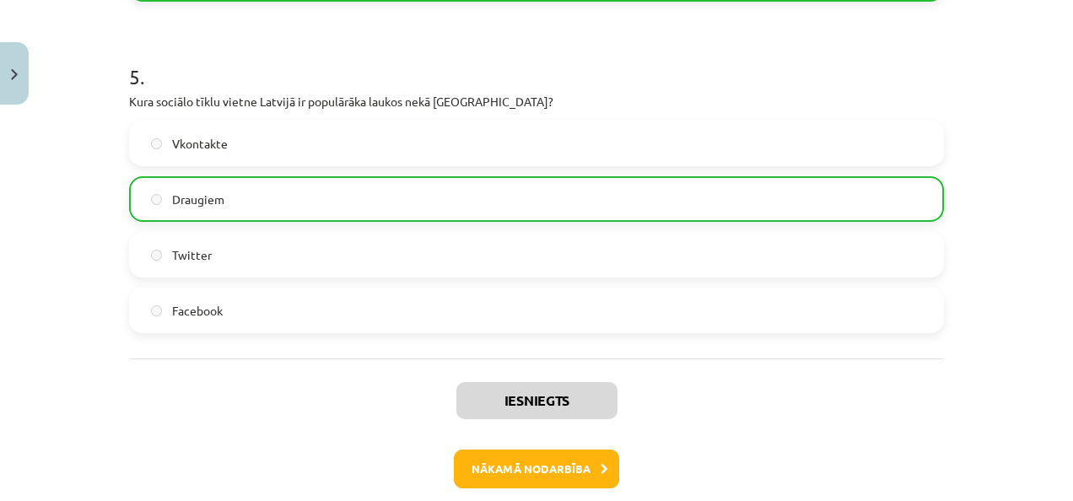
scroll to position [1705, 0]
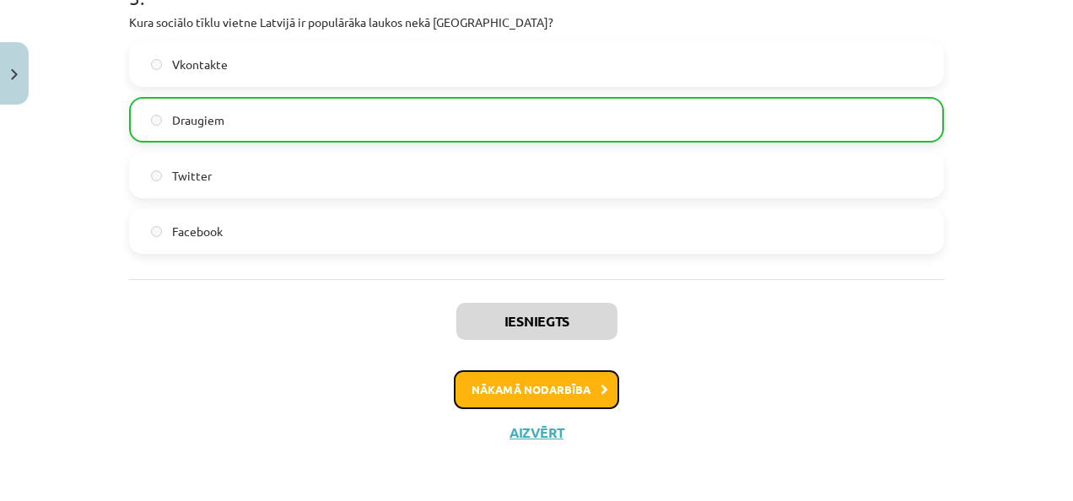
click at [563, 399] on button "Nākamā nodarbība" at bounding box center [536, 389] width 165 height 39
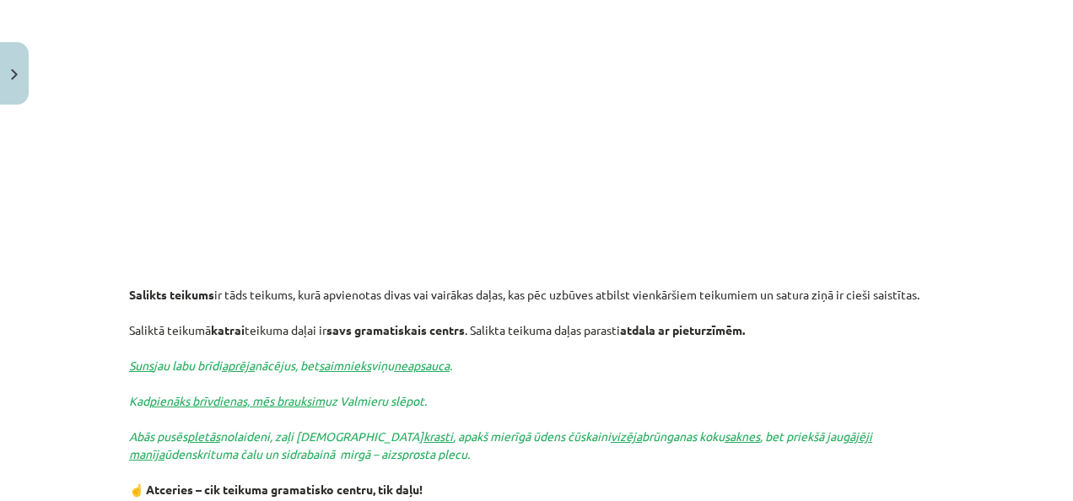
scroll to position [42, 0]
